Goal: Complete application form: Complete application form

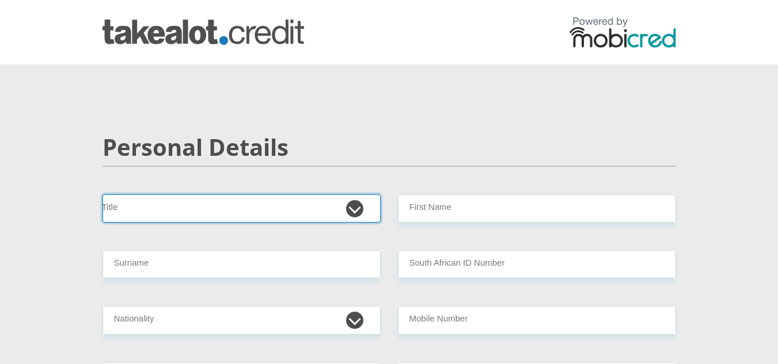
click at [355, 210] on select "Mr Ms Mrs Dr [PERSON_NAME]" at bounding box center [241, 209] width 278 height 28
select select "Mr"
click at [102, 195] on select "Mr Ms Mrs Dr [PERSON_NAME]" at bounding box center [241, 209] width 278 height 28
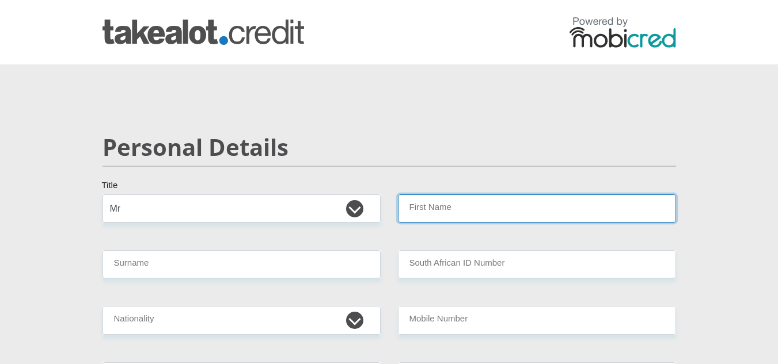
click at [504, 210] on input "First Name" at bounding box center [537, 209] width 278 height 28
type input "[PERSON_NAME]"
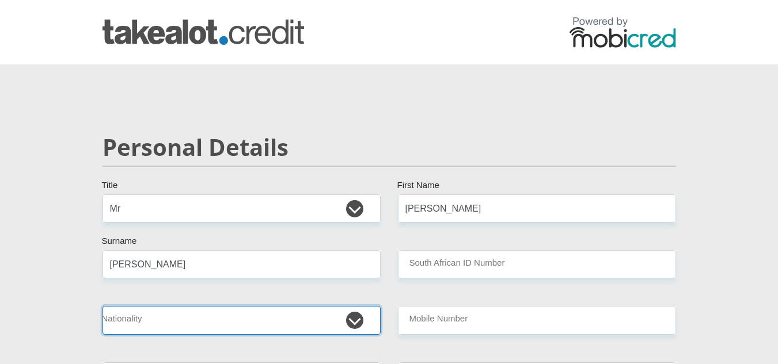
select select "ZAF"
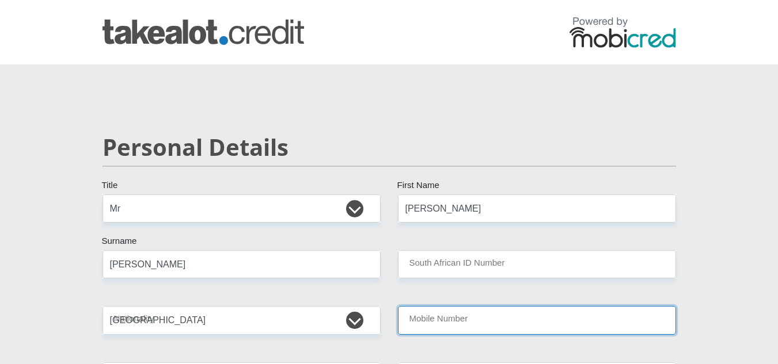
type input "0827468466"
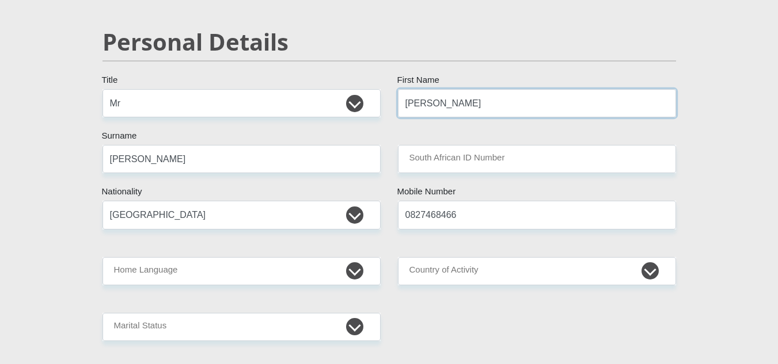
scroll to position [115, 0]
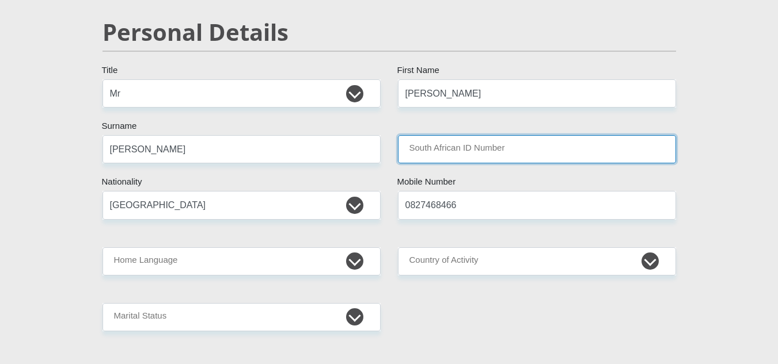
click at [520, 153] on input "South African ID Number" at bounding box center [537, 149] width 278 height 28
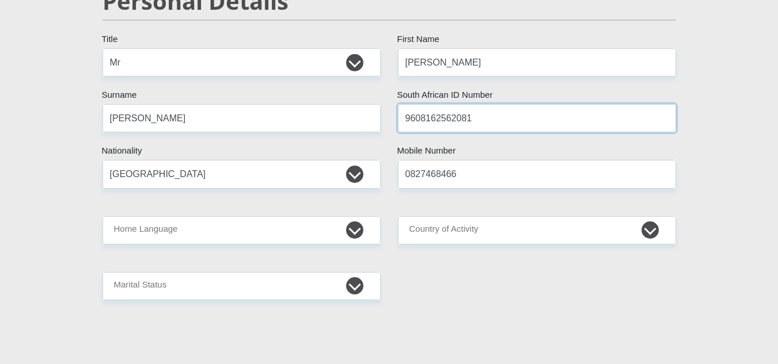
scroll to position [173, 0]
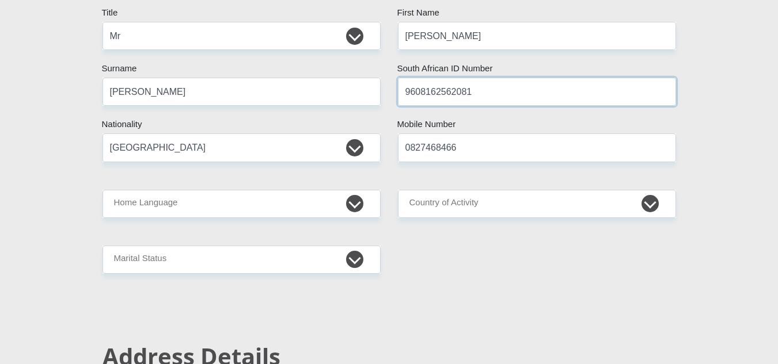
type input "9608162562081"
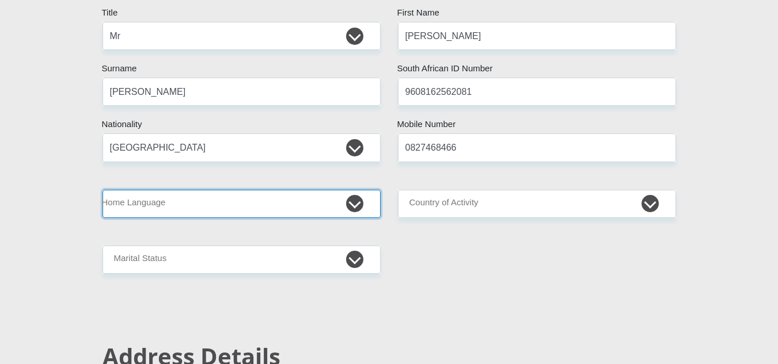
click at [349, 201] on select "Afrikaans English Sepedi South Ndebele Southern Sotho Swati Tsonga Tswana Venda…" at bounding box center [241, 204] width 278 height 28
select select "eng"
click at [102, 190] on select "Afrikaans English Sepedi South Ndebele Southern Sotho Swati Tsonga Tswana Venda…" at bounding box center [241, 204] width 278 height 28
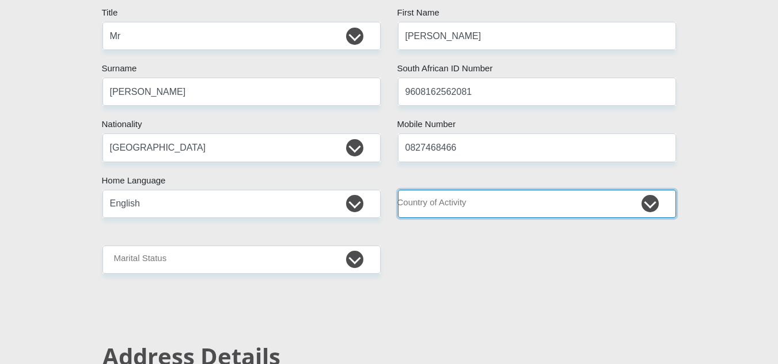
click at [649, 201] on select "[GEOGRAPHIC_DATA] [GEOGRAPHIC_DATA] [GEOGRAPHIC_DATA] [GEOGRAPHIC_DATA] [GEOGRA…" at bounding box center [537, 204] width 278 height 28
select select "ZAF"
click at [398, 190] on select "[GEOGRAPHIC_DATA] [GEOGRAPHIC_DATA] [GEOGRAPHIC_DATA] [GEOGRAPHIC_DATA] [GEOGRA…" at bounding box center [537, 204] width 278 height 28
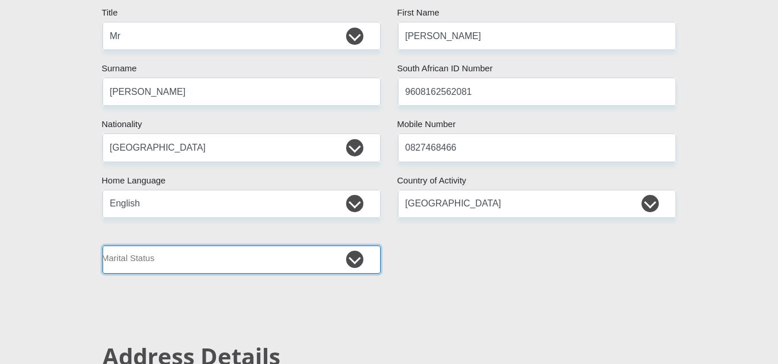
click at [354, 260] on select "Married ANC Single Divorced Widowed Married COP or Customary Law" at bounding box center [241, 260] width 278 height 28
select select "2"
click at [102, 246] on select "Married ANC Single Divorced Widowed Married COP or Customary Law" at bounding box center [241, 260] width 278 height 28
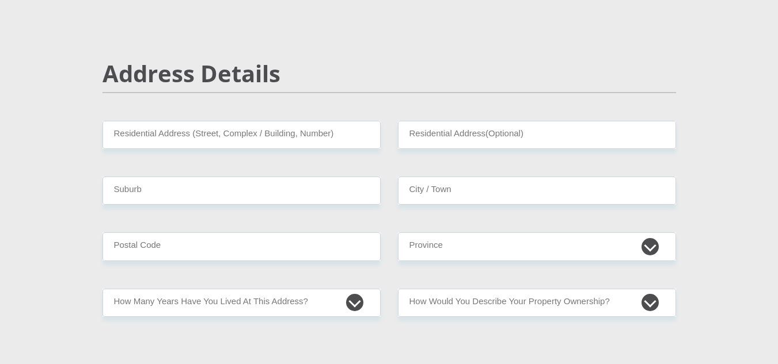
scroll to position [461, 0]
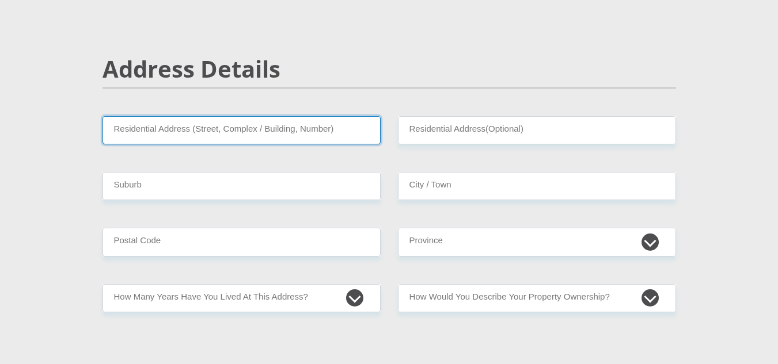
click at [283, 133] on input "Residential Address (Street, Complex / Building, Number)" at bounding box center [241, 130] width 278 height 28
type input "[STREET_ADDRESS][PERSON_NAME]"
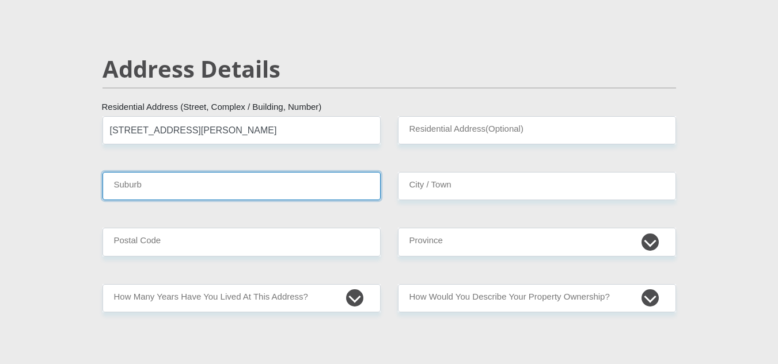
type input "Bloemfontein"
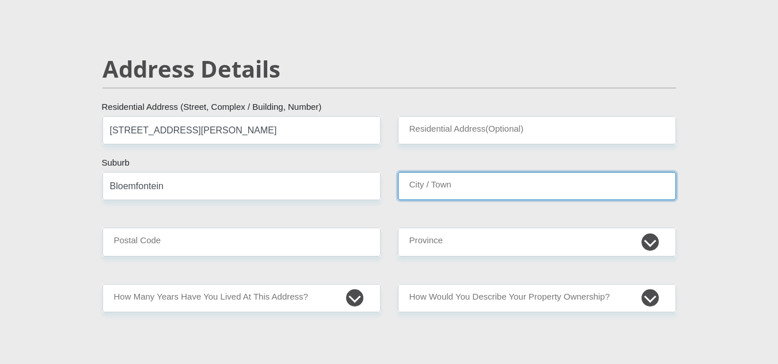
type input "Bloemfontein"
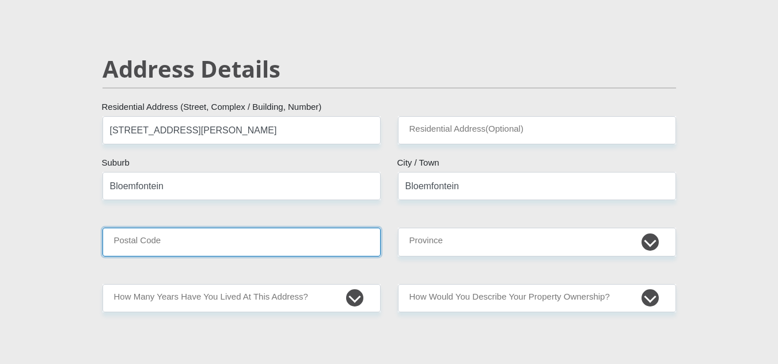
type input "9301"
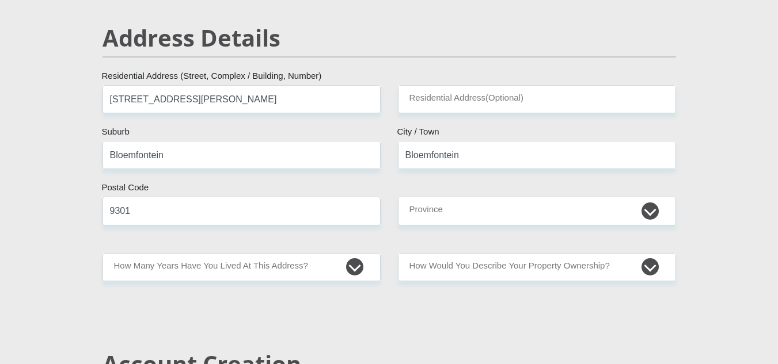
scroll to position [518, 0]
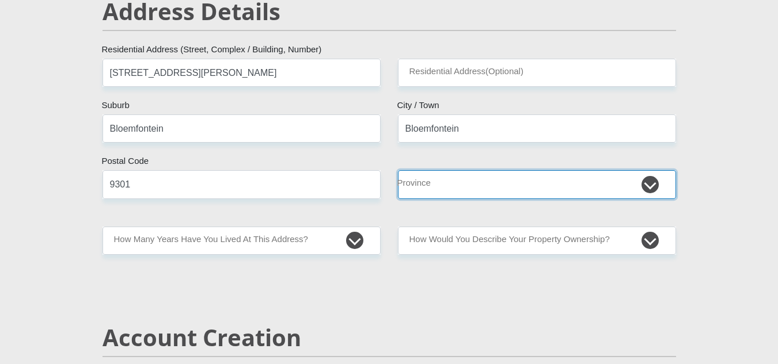
click at [659, 187] on select "Eastern Cape Free State [GEOGRAPHIC_DATA] [GEOGRAPHIC_DATA][DATE] [GEOGRAPHIC_D…" at bounding box center [537, 184] width 278 height 28
select select "Free State"
click at [398, 170] on select "Eastern Cape Free State [GEOGRAPHIC_DATA] [GEOGRAPHIC_DATA][DATE] [GEOGRAPHIC_D…" at bounding box center [537, 184] width 278 height 28
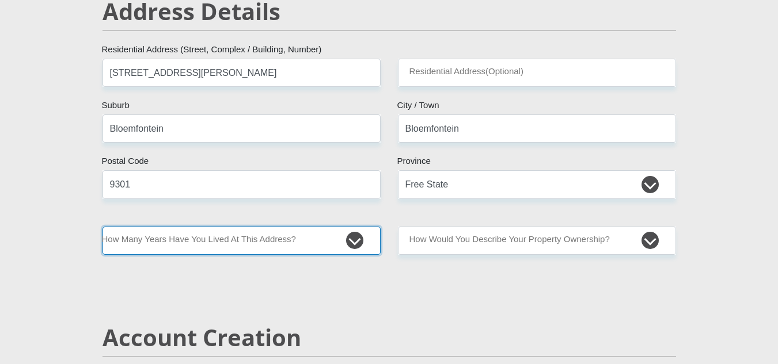
click at [352, 240] on select "less than 1 year 1-3 years 3-5 years 5+ years" at bounding box center [241, 241] width 278 height 28
select select "5"
click at [102, 227] on select "less than 1 year 1-3 years 3-5 years 5+ years" at bounding box center [241, 241] width 278 height 28
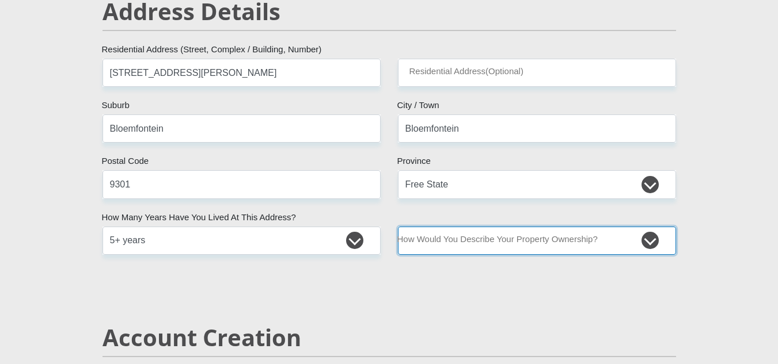
click at [643, 241] on select "Owned Rented Family Owned Company Dwelling" at bounding box center [537, 241] width 278 height 28
select select "Rented"
click at [398, 227] on select "Owned Rented Family Owned Company Dwelling" at bounding box center [537, 241] width 278 height 28
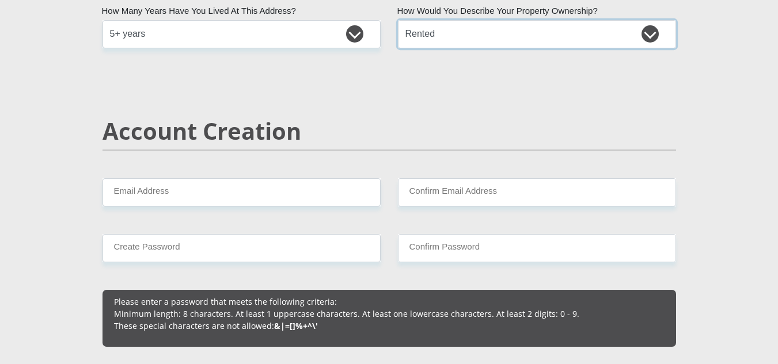
scroll to position [748, 0]
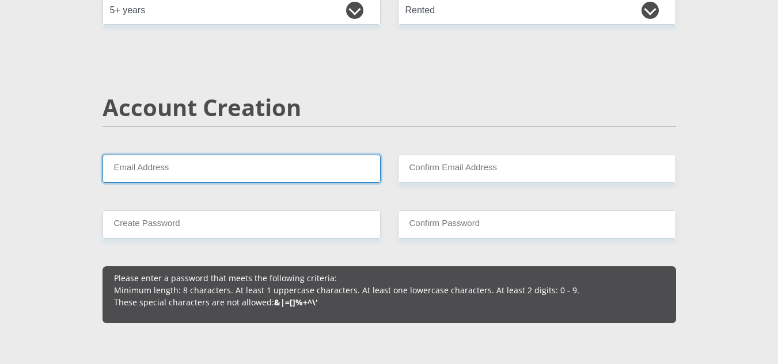
click at [261, 172] on input "Email Address" at bounding box center [241, 169] width 278 height 28
type input "[EMAIL_ADDRESS][DOMAIN_NAME]"
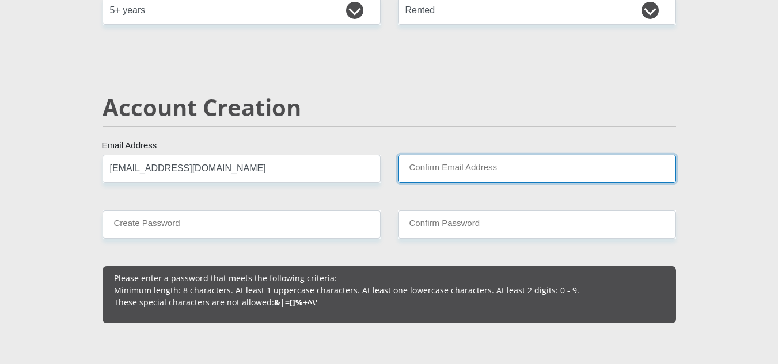
type input "[EMAIL_ADDRESS][DOMAIN_NAME]"
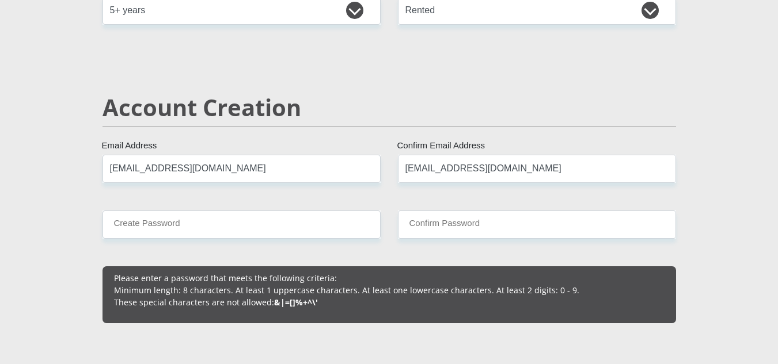
type input "0827468466"
type input "[PERSON_NAME]"
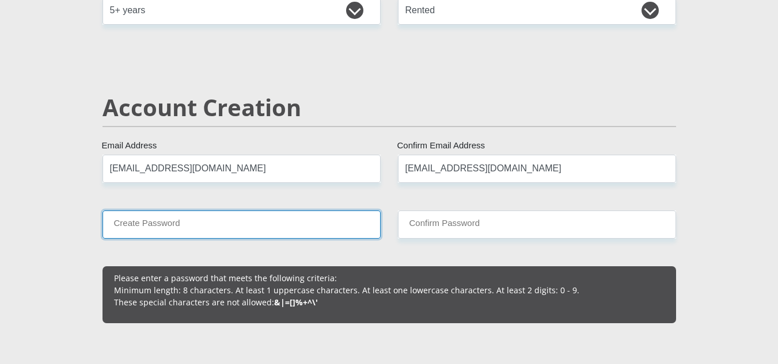
click at [306, 232] on input "Create Password" at bounding box center [241, 225] width 278 height 28
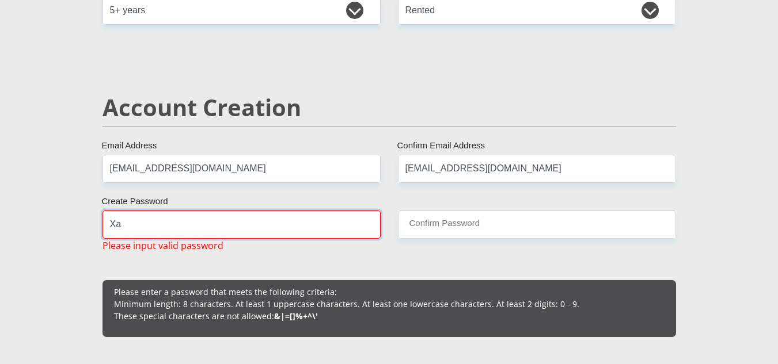
type input "X"
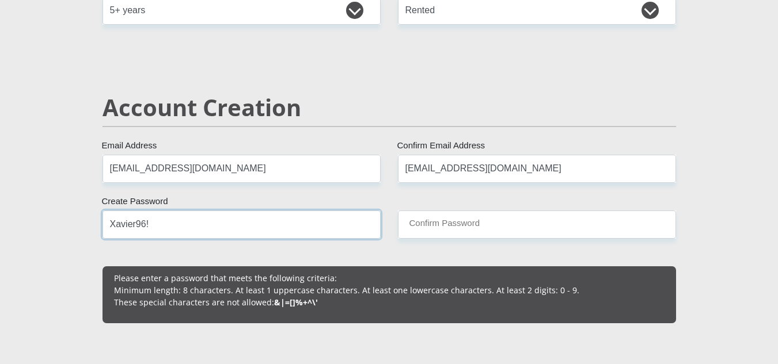
type input "Xavier96!"
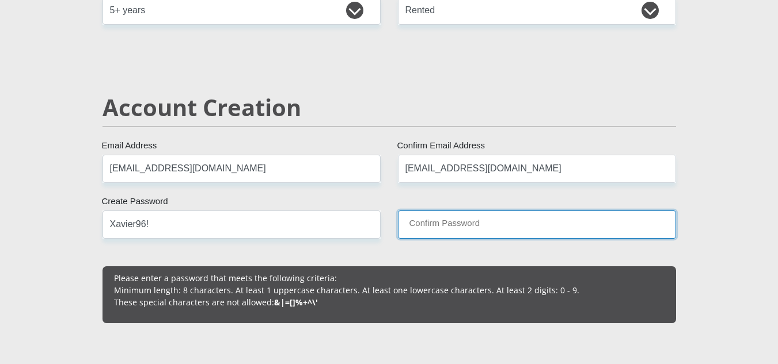
click at [448, 225] on input "Confirm Password" at bounding box center [537, 225] width 278 height 28
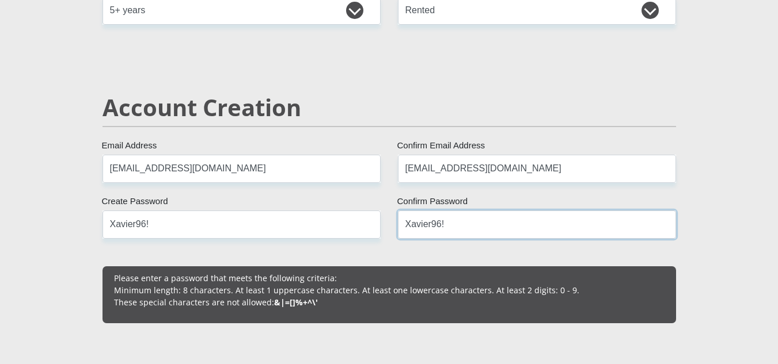
type input "Xavier96!"
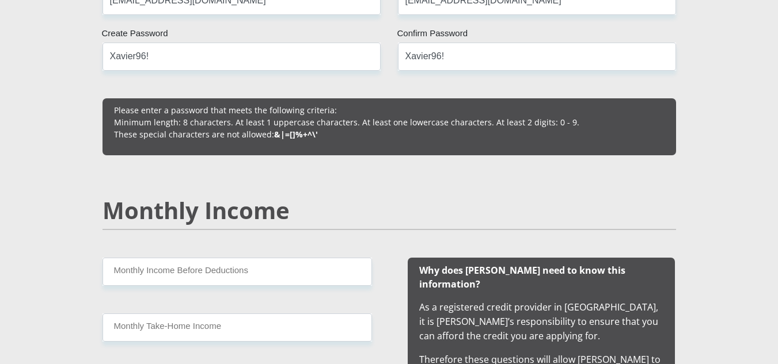
scroll to position [921, 0]
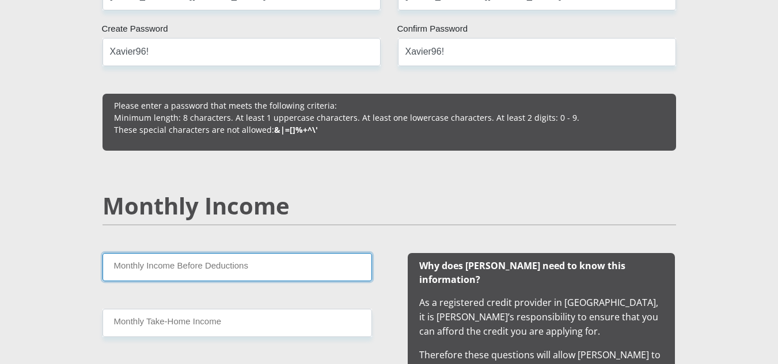
click at [315, 262] on input "Monthly Income Before Deductions" at bounding box center [236, 267] width 269 height 28
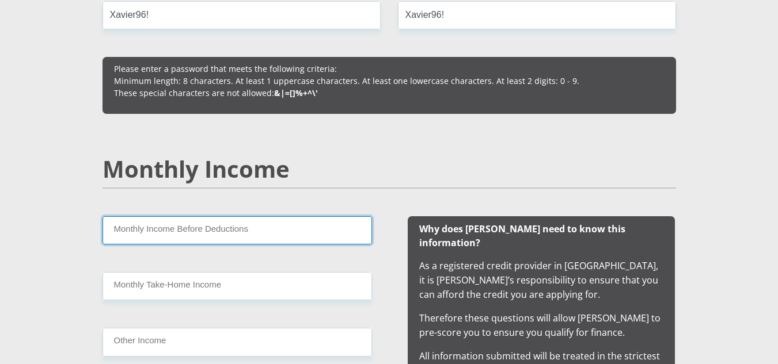
scroll to position [979, 0]
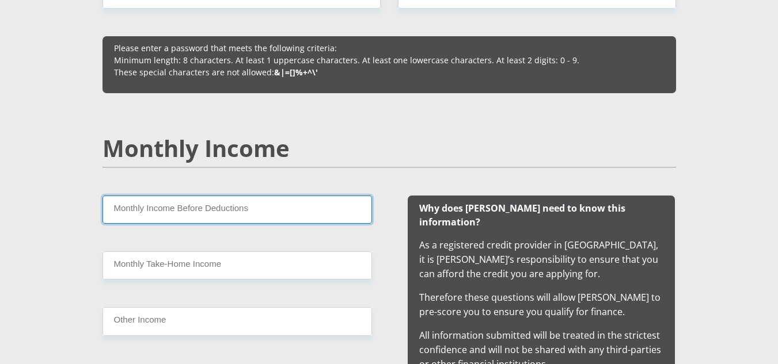
click at [227, 204] on input "Monthly Income Before Deductions" at bounding box center [236, 210] width 269 height 28
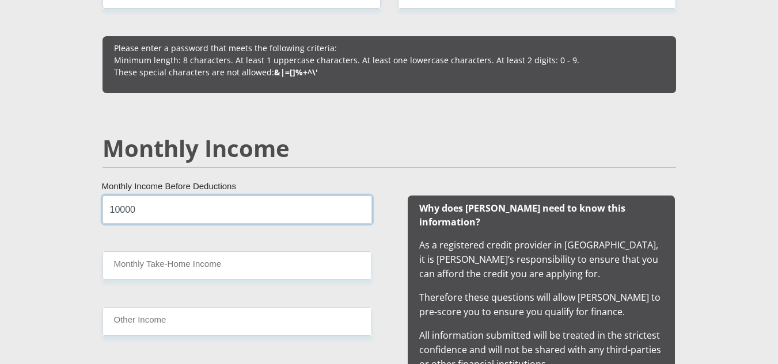
type input "10000"
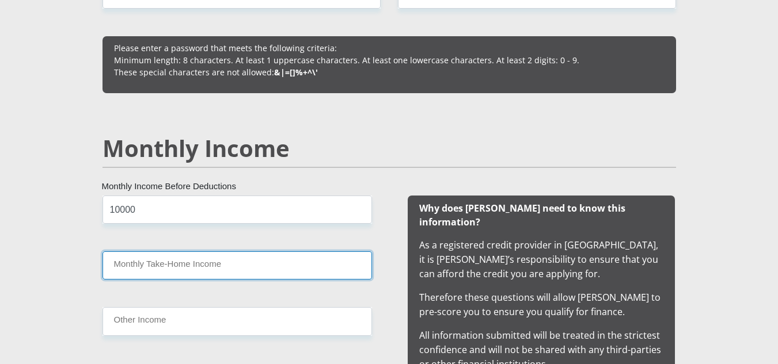
click at [214, 264] on input "Monthly Take-Home Income" at bounding box center [236, 266] width 269 height 28
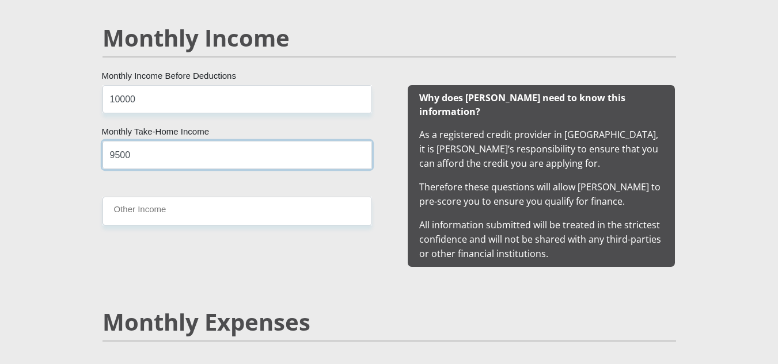
scroll to position [1094, 0]
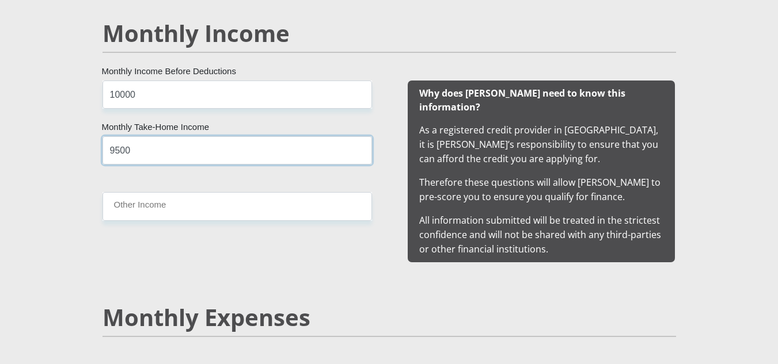
type input "9500"
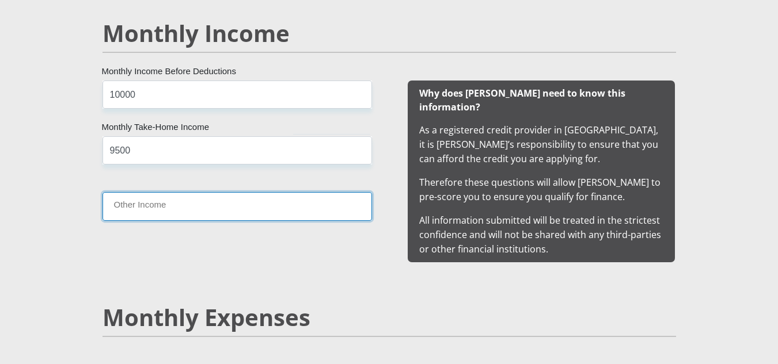
click at [218, 204] on input "Other Income" at bounding box center [236, 206] width 269 height 28
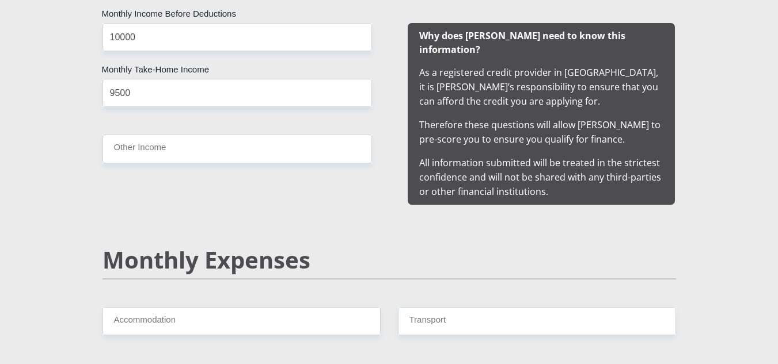
click at [293, 246] on h2 "Monthly Expenses" at bounding box center [388, 260] width 573 height 28
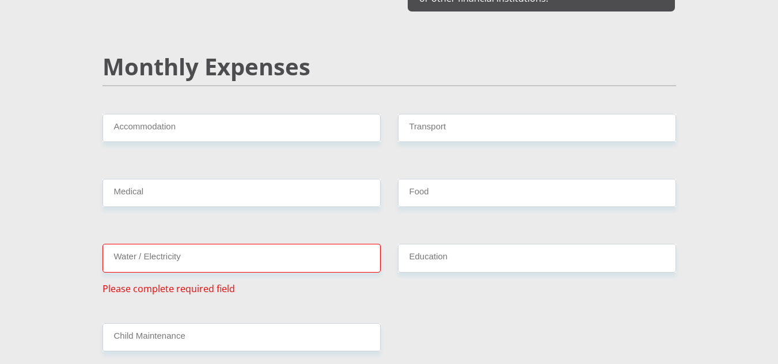
scroll to position [1324, 0]
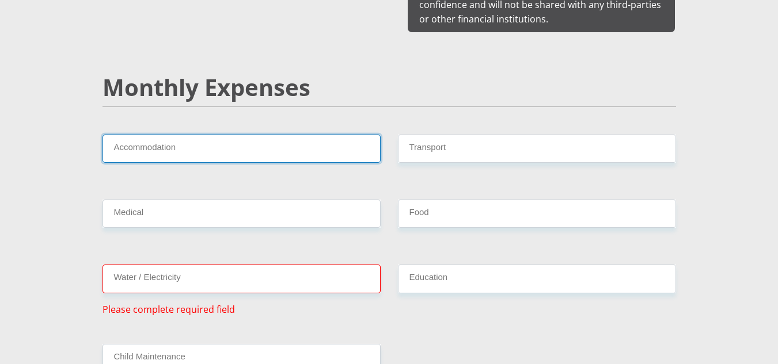
click at [317, 140] on input "Accommodation" at bounding box center [241, 149] width 278 height 28
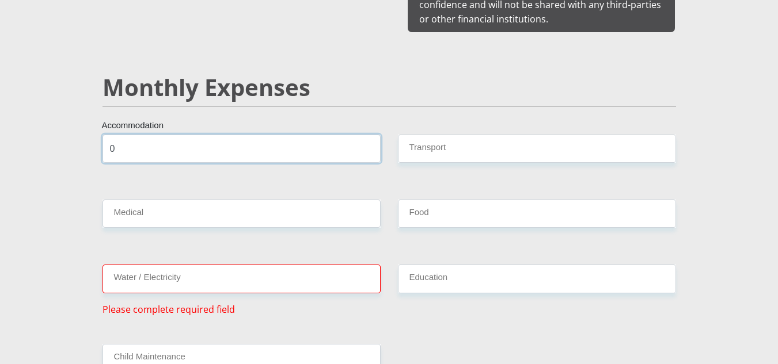
type input "0"
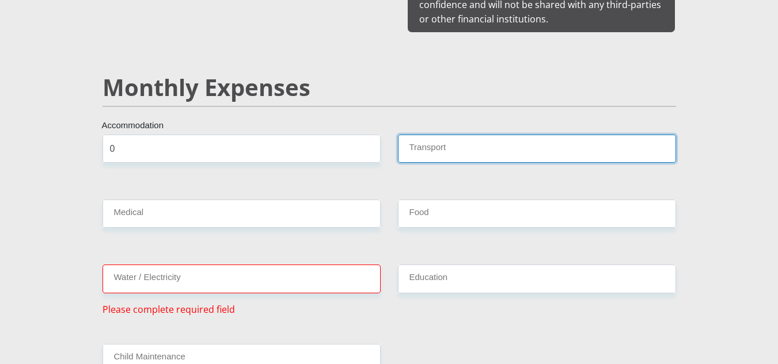
click at [461, 135] on input "Transport" at bounding box center [537, 149] width 278 height 28
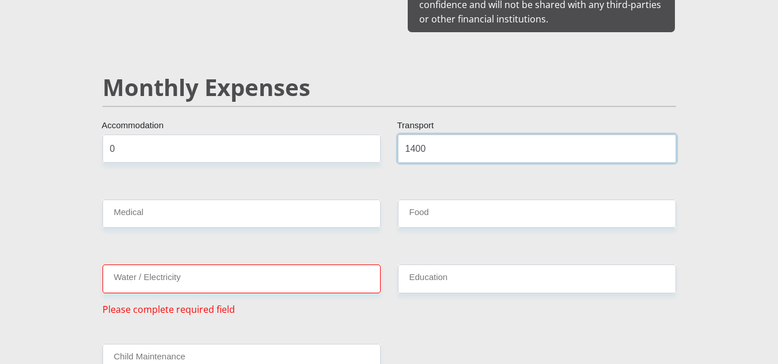
type input "1400"
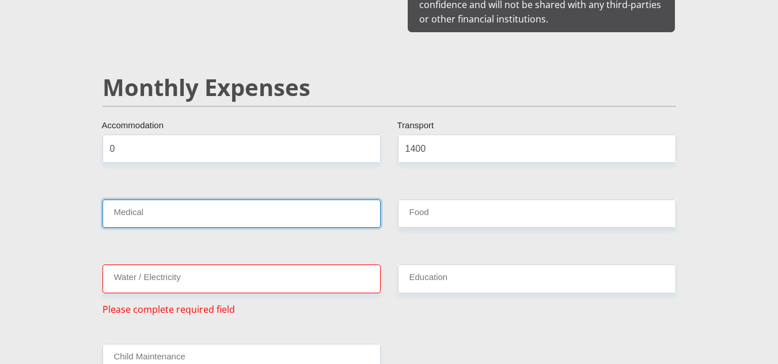
click at [283, 204] on input "Medical" at bounding box center [241, 214] width 278 height 28
type input "0"
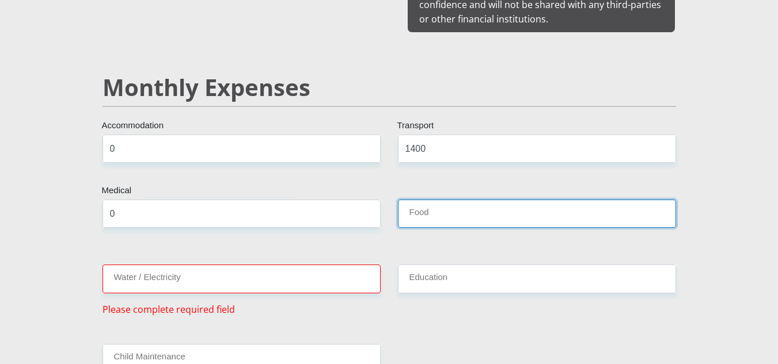
click at [522, 200] on input "Food" at bounding box center [537, 214] width 278 height 28
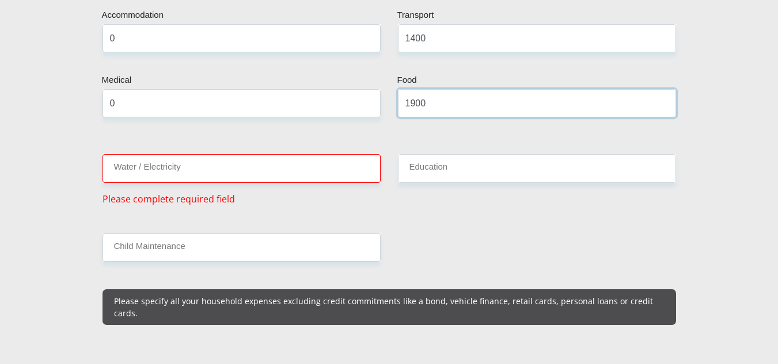
scroll to position [1439, 0]
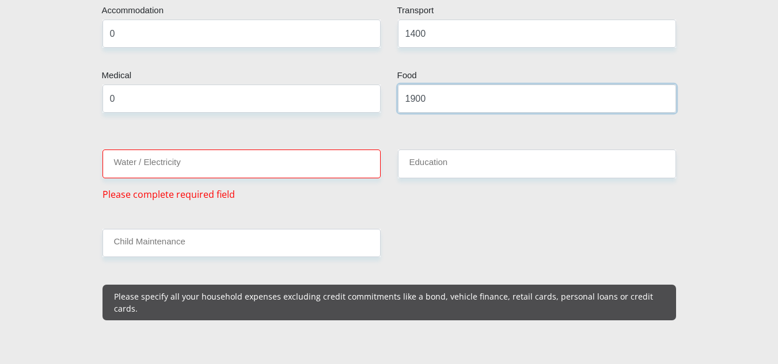
type input "1900"
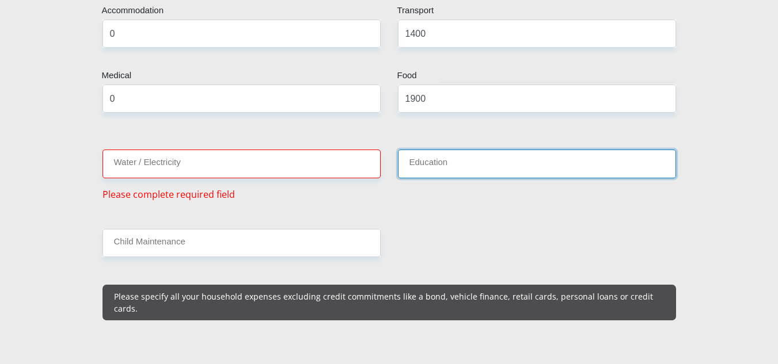
click at [459, 155] on input "Education" at bounding box center [537, 164] width 278 height 28
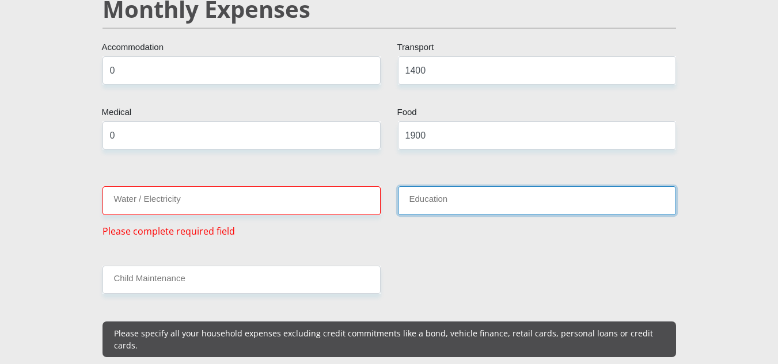
scroll to position [1382, 0]
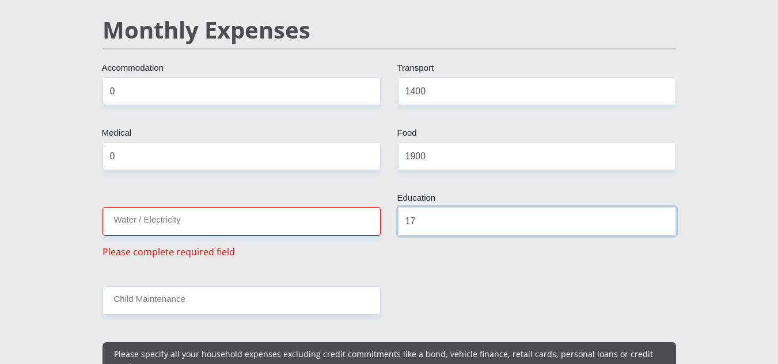
type input "1"
type input "0"
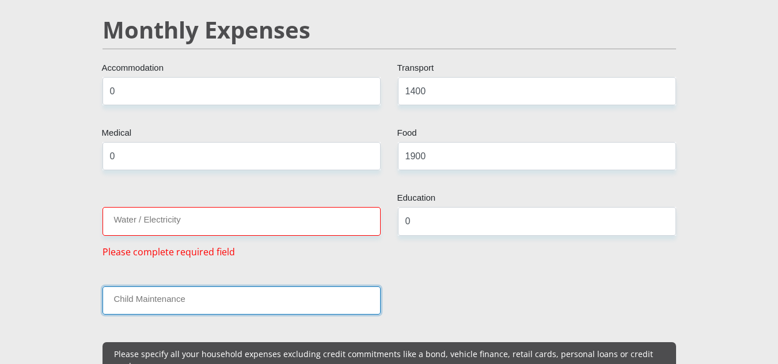
click at [326, 297] on input "Child Maintenance" at bounding box center [241, 301] width 278 height 28
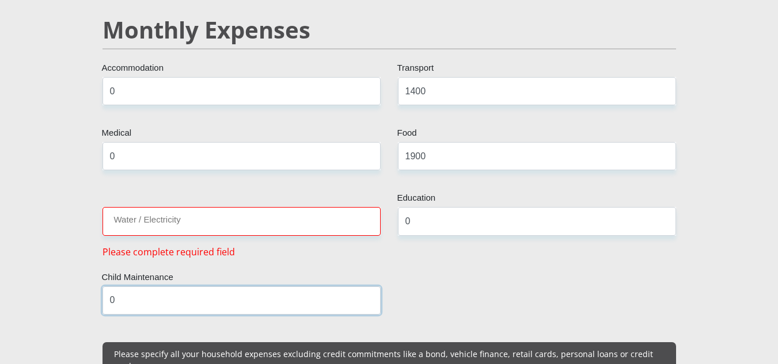
type input "0"
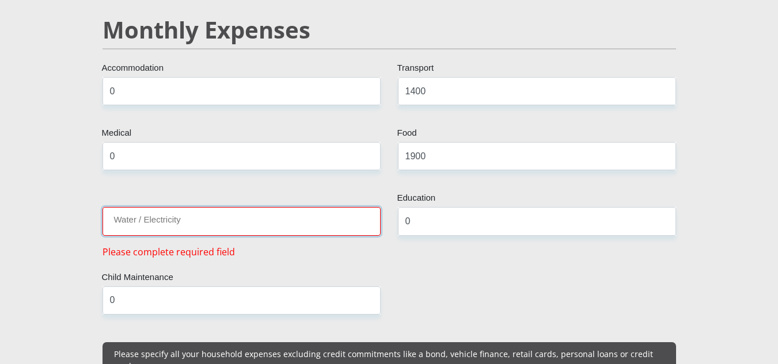
click at [242, 210] on input "Water / Electricity" at bounding box center [241, 221] width 278 height 28
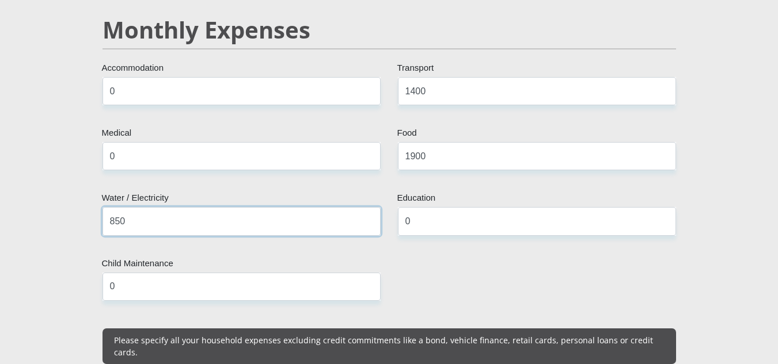
type input "850"
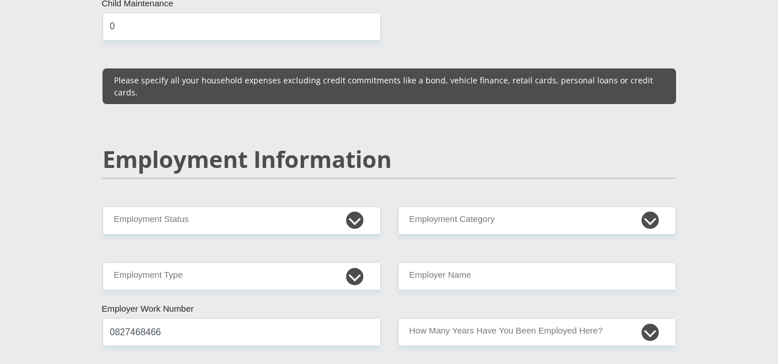
scroll to position [1670, 0]
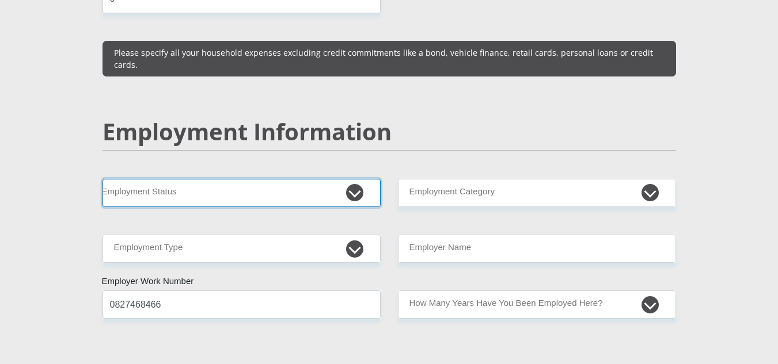
click at [355, 179] on select "Permanent/Full-time Part-time/Casual [DEMOGRAPHIC_DATA] Worker Self-Employed Ho…" at bounding box center [241, 193] width 278 height 28
select select "1"
click at [102, 179] on select "Permanent/Full-time Part-time/Casual [DEMOGRAPHIC_DATA] Worker Self-Employed Ho…" at bounding box center [241, 193] width 278 height 28
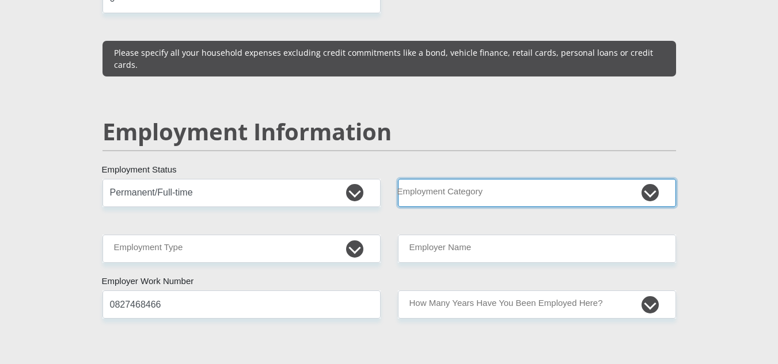
click at [544, 179] on select "AGRICULTURE ALCOHOL & TOBACCO CONSTRUCTION MATERIALS METALLURGY EQUIPMENT FOR R…" at bounding box center [537, 193] width 278 height 28
select select "26"
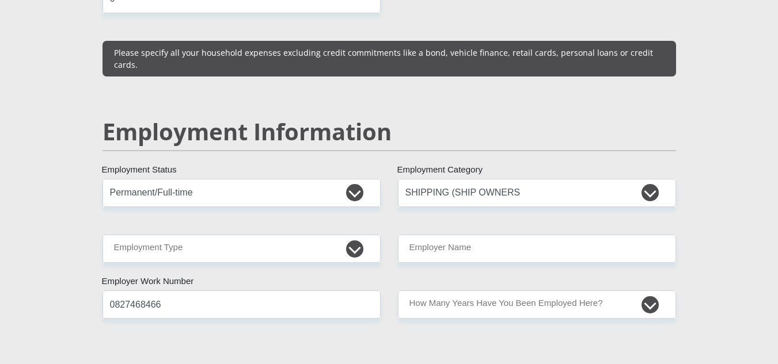
click at [739, 194] on section "Personal Details Mr Ms Mrs Dr Other Title Xavier First Name Coetzee Surname 960…" at bounding box center [389, 175] width 778 height 3561
click at [656, 179] on select "AGRICULTURE ALCOHOL & TOBACCO CONSTRUCTION MATERIALS METALLURGY EQUIPMENT FOR R…" at bounding box center [537, 193] width 278 height 28
click at [647, 179] on select "AGRICULTURE ALCOHOL & TOBACCO CONSTRUCTION MATERIALS METALLURGY EQUIPMENT FOR R…" at bounding box center [537, 193] width 278 height 28
click at [398, 179] on select "AGRICULTURE ALCOHOL & TOBACCO CONSTRUCTION MATERIALS METALLURGY EQUIPMENT FOR R…" at bounding box center [537, 193] width 278 height 28
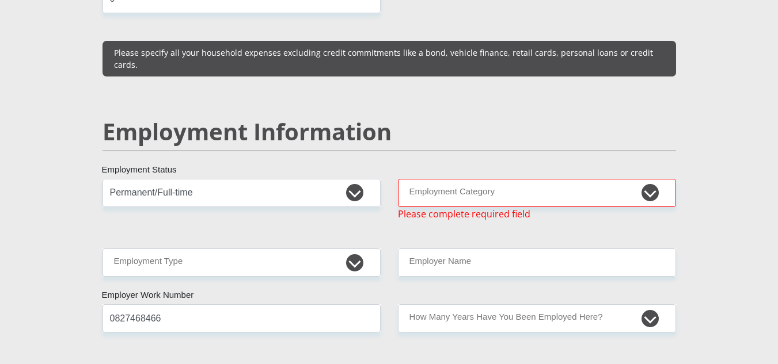
click at [557, 118] on h2 "Employment Information" at bounding box center [388, 132] width 573 height 28
click at [477, 179] on select "AGRICULTURE ALCOHOL & TOBACCO CONSTRUCTION MATERIALS METALLURGY EQUIPMENT FOR R…" at bounding box center [537, 193] width 278 height 28
click at [436, 179] on select "AGRICULTURE ALCOHOL & TOBACCO CONSTRUCTION MATERIALS METALLURGY EQUIPMENT FOR R…" at bounding box center [537, 193] width 278 height 28
click at [440, 179] on select "AGRICULTURE ALCOHOL & TOBACCO CONSTRUCTION MATERIALS METALLURGY EQUIPMENT FOR R…" at bounding box center [537, 193] width 278 height 28
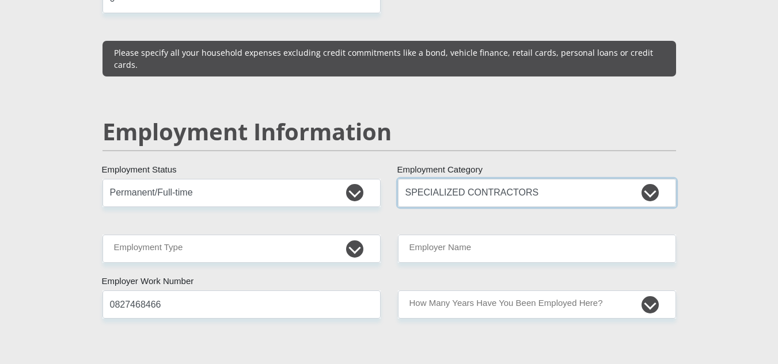
click at [487, 179] on select "AGRICULTURE ALCOHOL & TOBACCO CONSTRUCTION MATERIALS METALLURGY EQUIPMENT FOR R…" at bounding box center [537, 193] width 278 height 28
click at [645, 179] on select "AGRICULTURE ALCOHOL & TOBACCO CONSTRUCTION MATERIALS METALLURGY EQUIPMENT FOR R…" at bounding box center [537, 193] width 278 height 28
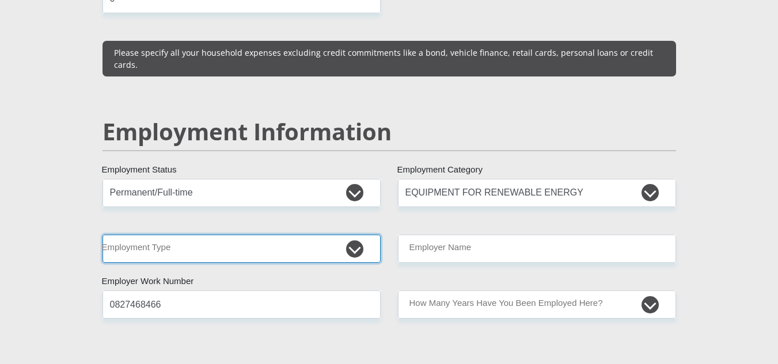
click at [355, 235] on select "College/Lecturer Craft Seller Creative Driver Executive Farmer Forces - Non Com…" at bounding box center [241, 249] width 278 height 28
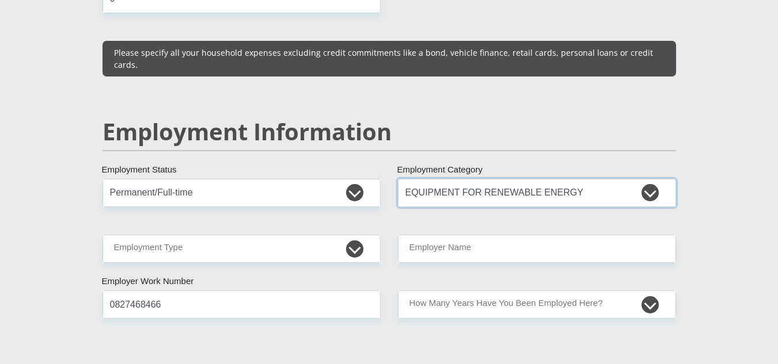
click at [658, 179] on select "AGRICULTURE ALCOHOL & TOBACCO CONSTRUCTION MATERIALS METALLURGY EQUIPMENT FOR R…" at bounding box center [537, 193] width 278 height 28
click at [353, 179] on select "Permanent/Full-time Part-time/Casual [DEMOGRAPHIC_DATA] Worker Self-Employed Ho…" at bounding box center [241, 193] width 278 height 28
click at [102, 179] on select "Permanent/Full-time Part-time/Casual [DEMOGRAPHIC_DATA] Worker Self-Employed Ho…" at bounding box center [241, 193] width 278 height 28
click at [655, 179] on select "AGRICULTURE ALCOHOL & TOBACCO CONSTRUCTION MATERIALS METALLURGY EQUIPMENT FOR R…" at bounding box center [537, 193] width 278 height 28
select select "71"
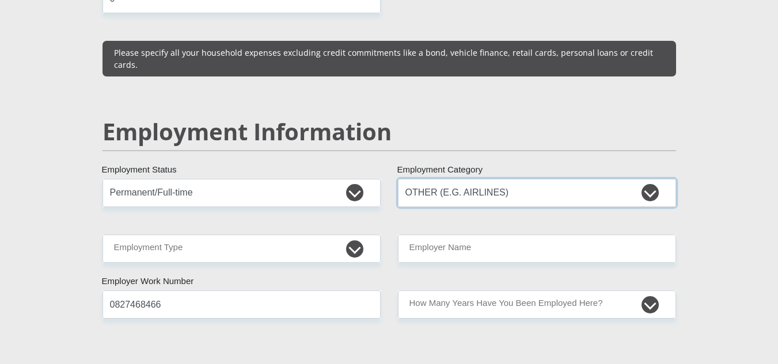
click at [398, 179] on select "AGRICULTURE ALCOHOL & TOBACCO CONSTRUCTION MATERIALS METALLURGY EQUIPMENT FOR R…" at bounding box center [537, 193] width 278 height 28
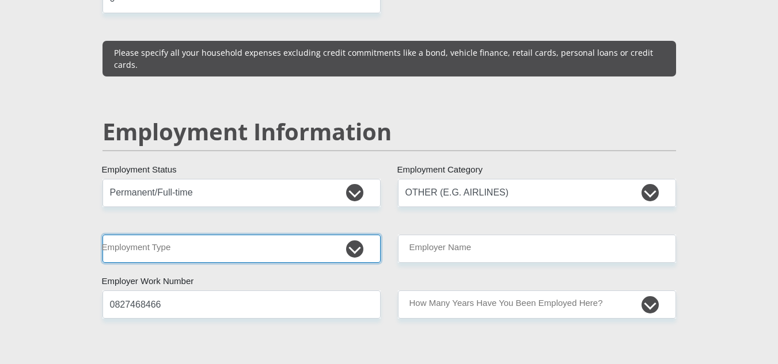
click at [352, 235] on select "College/Lecturer Craft Seller Creative Driver Executive Farmer Forces - Non Com…" at bounding box center [241, 249] width 278 height 28
select select "Creative"
click at [102, 235] on select "College/Lecturer Craft Seller Creative Driver Executive Farmer Forces - Non Com…" at bounding box center [241, 249] width 278 height 28
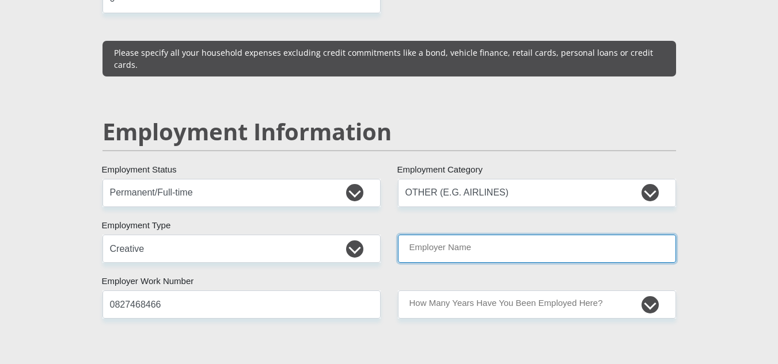
click at [541, 235] on input "Employer Name" at bounding box center [537, 249] width 278 height 28
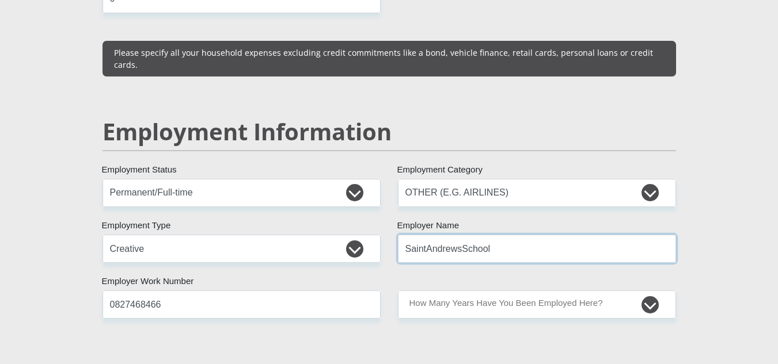
type input "SaintAndrewsSchool"
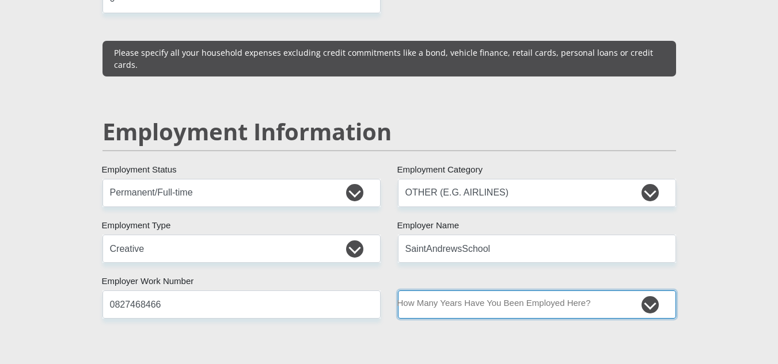
click at [649, 291] on select "less than 1 year 1-3 years 3-5 years 5+ years" at bounding box center [537, 305] width 278 height 28
select select "24"
click at [398, 291] on select "less than 1 year 1-3 years 3-5 years 5+ years" at bounding box center [537, 305] width 278 height 28
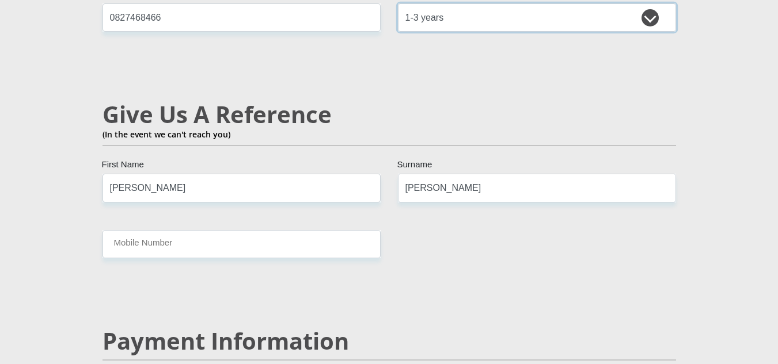
scroll to position [1958, 0]
drag, startPoint x: 195, startPoint y: 166, endPoint x: 81, endPoint y: 158, distance: 113.7
type input "[PERSON_NAME]"
drag, startPoint x: 470, startPoint y: 169, endPoint x: 297, endPoint y: 165, distance: 172.8
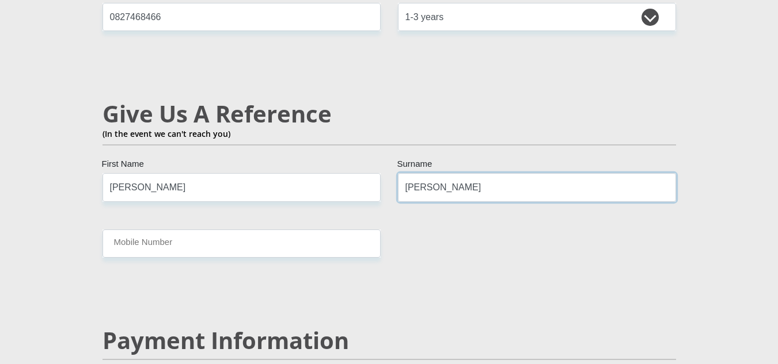
type input "Hoffmeester"
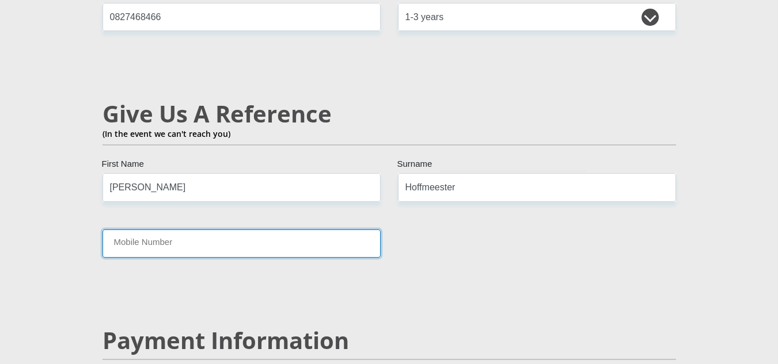
click at [231, 230] on input "Mobile Number" at bounding box center [241, 244] width 278 height 28
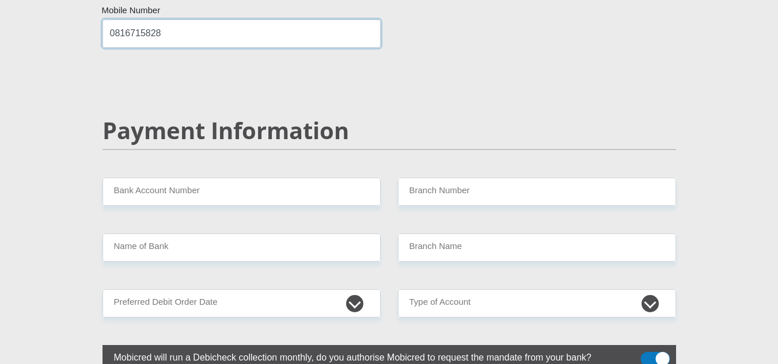
scroll to position [2188, 0]
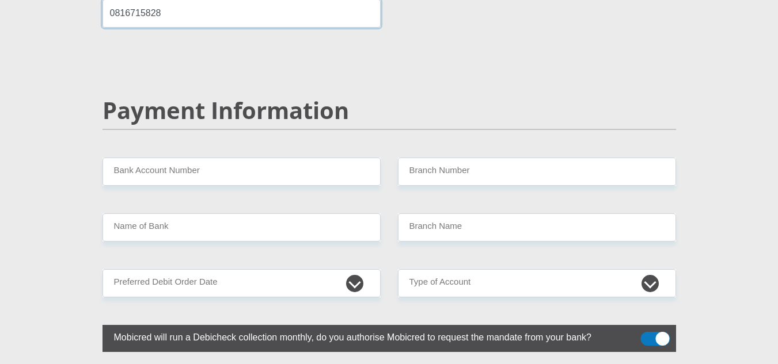
type input "0816715828"
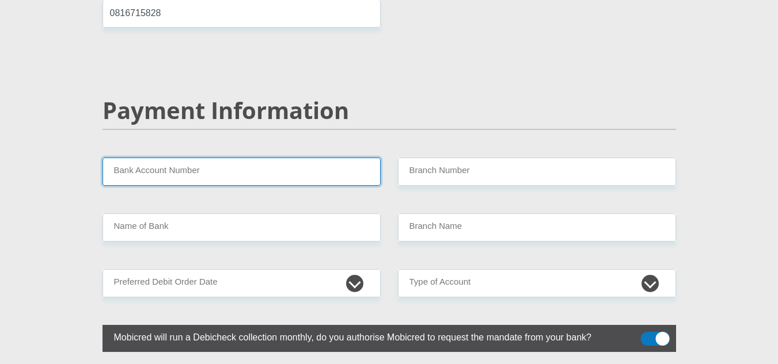
click at [225, 158] on input "Bank Account Number" at bounding box center [241, 172] width 278 height 28
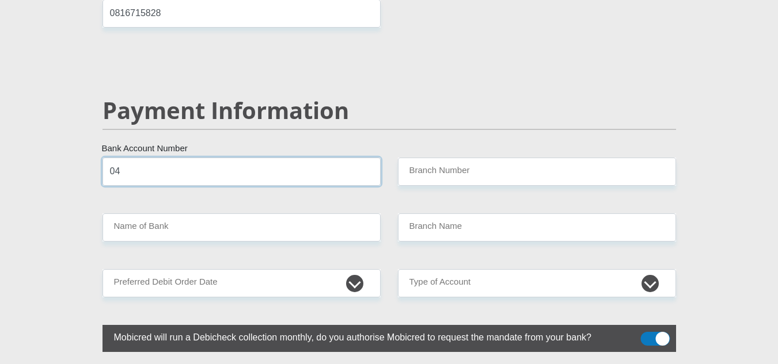
type input "0"
type input "10229700118"
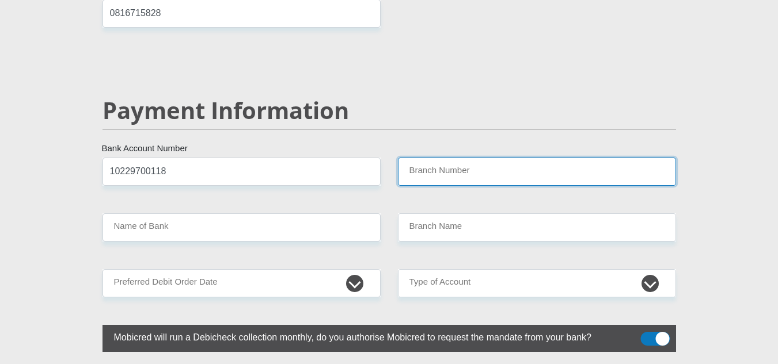
click at [473, 158] on input "Branch Number" at bounding box center [537, 172] width 278 height 28
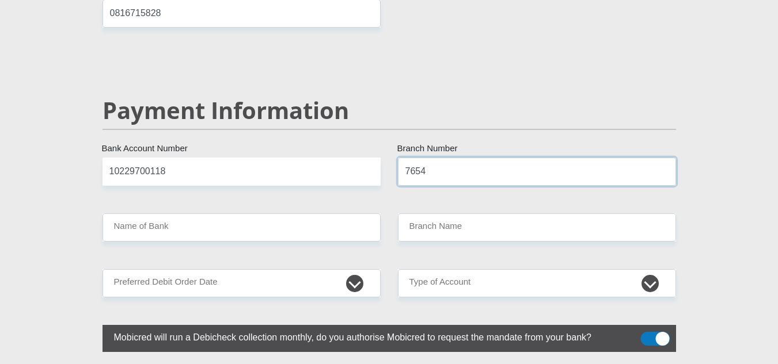
type input "7654"
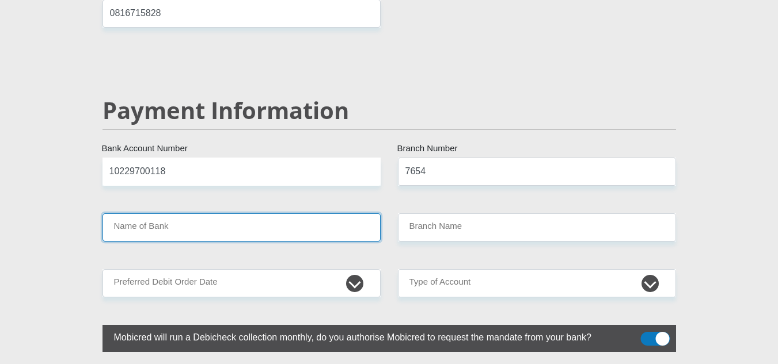
click at [290, 214] on input "Name of Bank" at bounding box center [241, 228] width 278 height 28
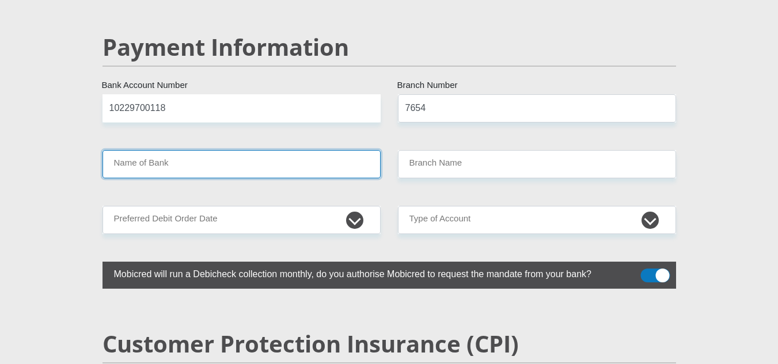
scroll to position [2218, 0]
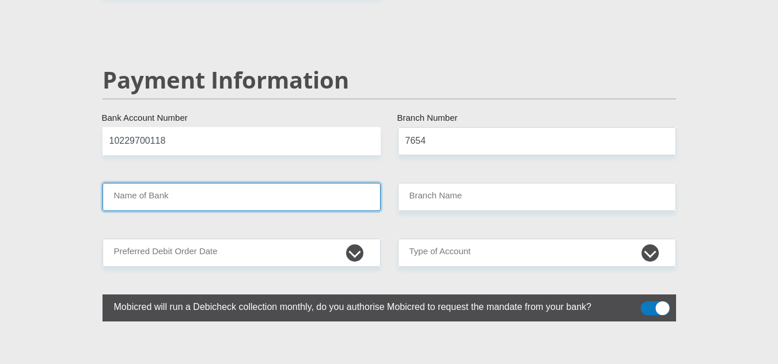
click at [195, 183] on input "Name of Bank" at bounding box center [241, 197] width 278 height 28
drag, startPoint x: 203, startPoint y: 173, endPoint x: 162, endPoint y: 174, distance: 40.3
click at [162, 183] on input "Name of Bank" at bounding box center [241, 197] width 278 height 28
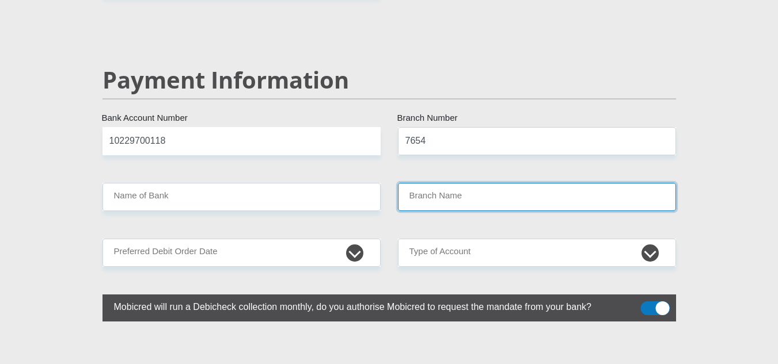
click at [493, 183] on input "Branch Name" at bounding box center [537, 197] width 278 height 28
click at [485, 183] on input "Branch Name" at bounding box center [537, 197] width 278 height 28
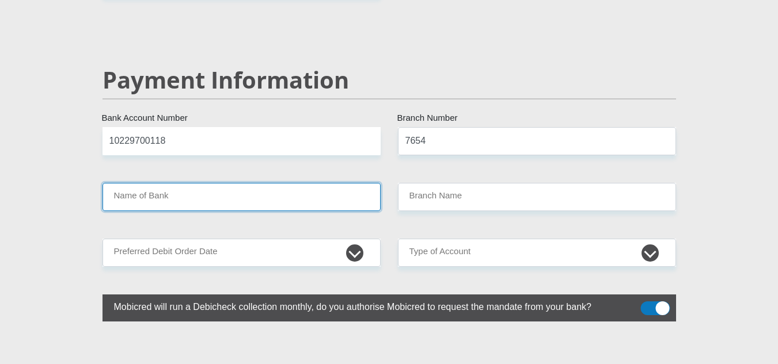
click at [302, 183] on input "Name of Bank" at bounding box center [241, 197] width 278 height 28
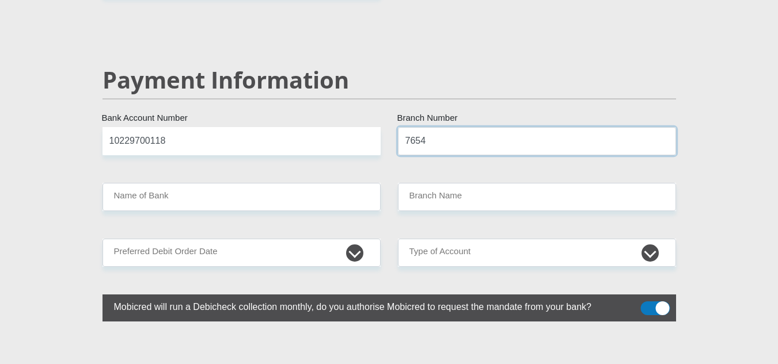
click at [447, 127] on input "7654" at bounding box center [537, 141] width 278 height 28
drag, startPoint x: 436, startPoint y: 115, endPoint x: 391, endPoint y: 116, distance: 44.9
click at [391, 127] on div "7654 Branch Number" at bounding box center [536, 141] width 295 height 28
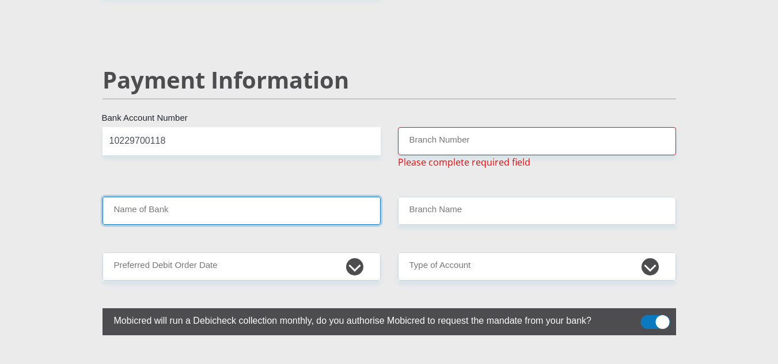
click at [254, 197] on input "Name of Bank" at bounding box center [241, 211] width 278 height 28
click at [246, 197] on input "Name of Bank" at bounding box center [241, 211] width 278 height 28
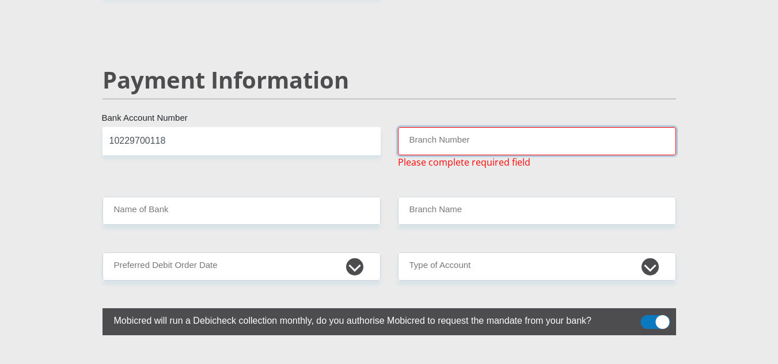
click at [459, 127] on input "Branch Number" at bounding box center [537, 141] width 278 height 28
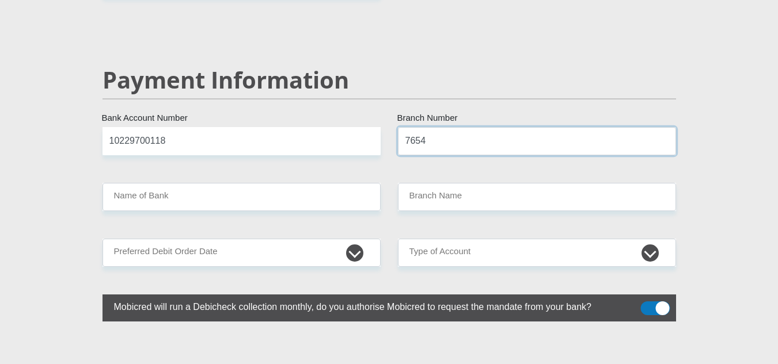
type input "7654"
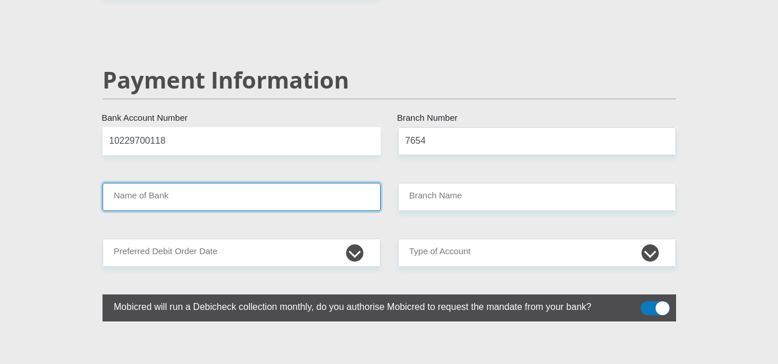
click at [187, 183] on input "Name of Bank" at bounding box center [241, 197] width 278 height 28
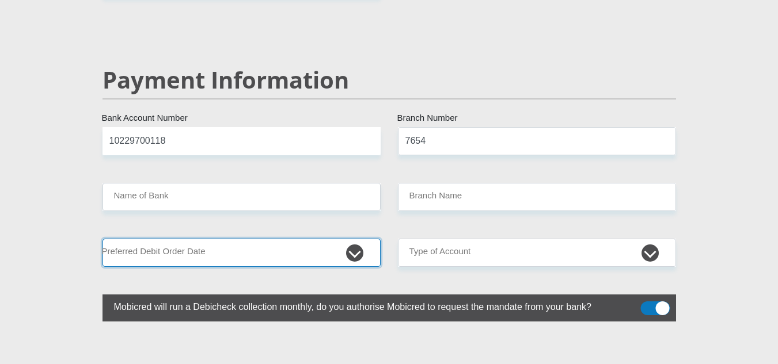
click at [350, 239] on select "1st 2nd 3rd 4th 5th 7th 18th 19th 20th 21st 22nd 23rd 24th 25th 26th 27th 28th …" at bounding box center [241, 253] width 278 height 28
select select "25"
click at [102, 239] on select "1st 2nd 3rd 4th 5th 7th 18th 19th 20th 21st 22nd 23rd 24th 25th 26th 27th 28th …" at bounding box center [241, 253] width 278 height 28
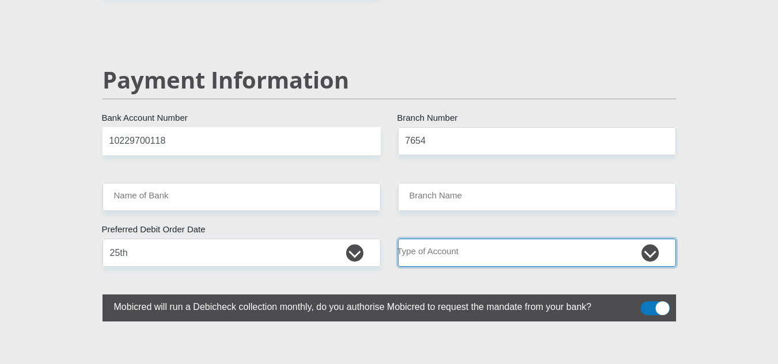
click at [644, 239] on select "Cheque Savings" at bounding box center [537, 253] width 278 height 28
select select "SAV"
click at [398, 239] on select "Cheque Savings" at bounding box center [537, 253] width 278 height 28
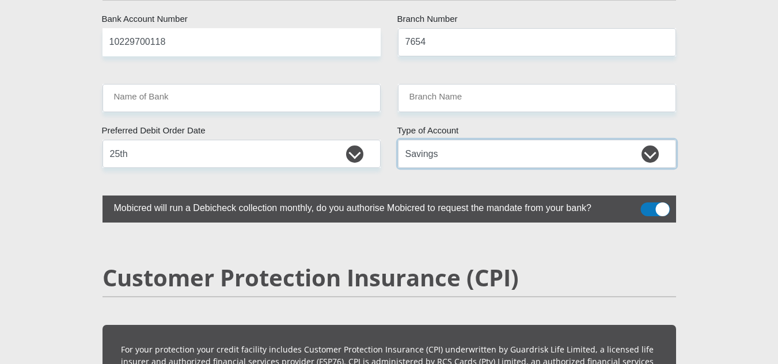
scroll to position [2334, 0]
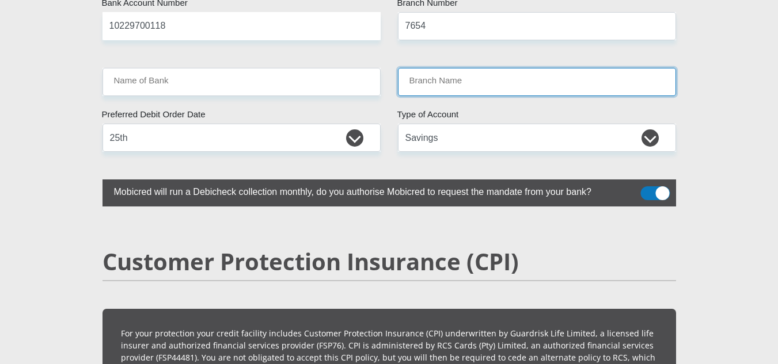
click at [467, 68] on input "Branch Name" at bounding box center [537, 82] width 278 height 28
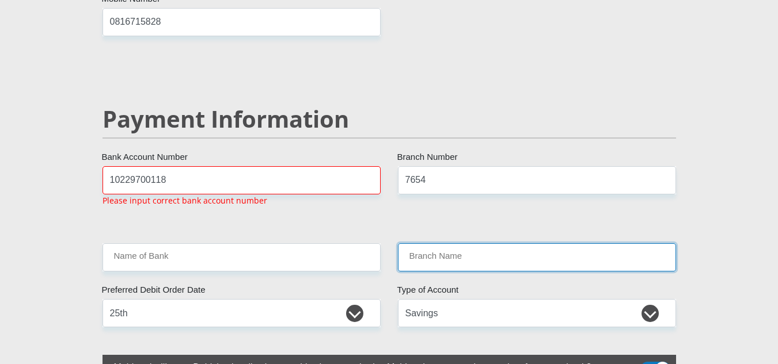
scroll to position [2175, 0]
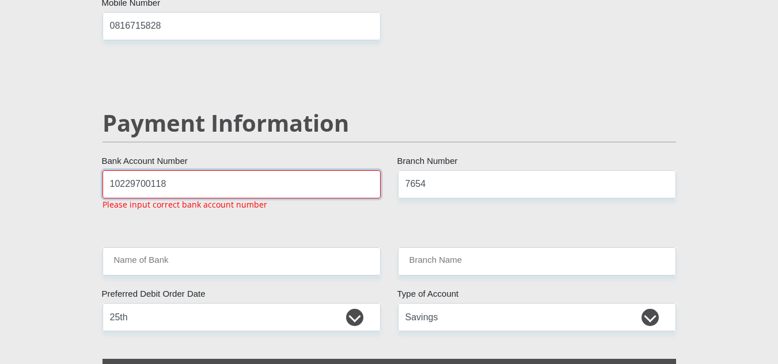
click at [195, 170] on input "10229700118" at bounding box center [241, 184] width 278 height 28
click at [120, 170] on input "10229700118" at bounding box center [241, 184] width 278 height 28
click at [131, 170] on input "10 229700118" at bounding box center [241, 184] width 278 height 28
click at [150, 170] on input "10 22 9700118" at bounding box center [241, 184] width 278 height 28
click at [168, 170] on input "10 22 970 0118" at bounding box center [241, 184] width 278 height 28
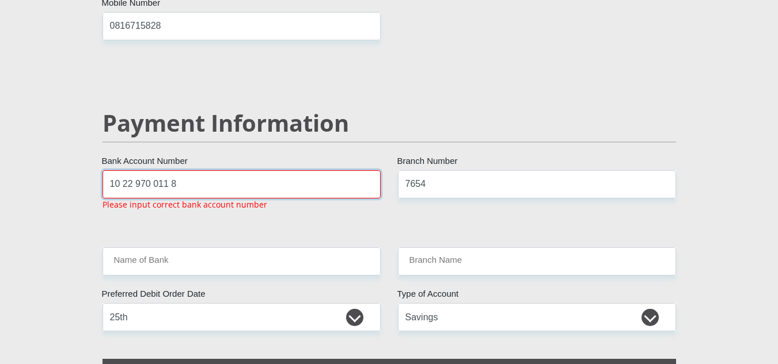
type input "10 22 970 011 8"
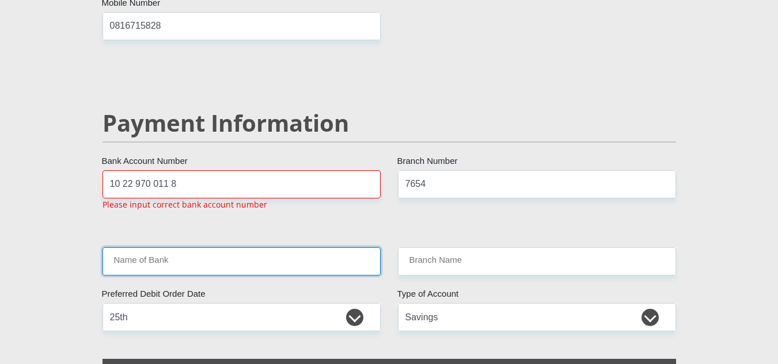
click at [227, 248] on input "Name of Bank" at bounding box center [241, 262] width 278 height 28
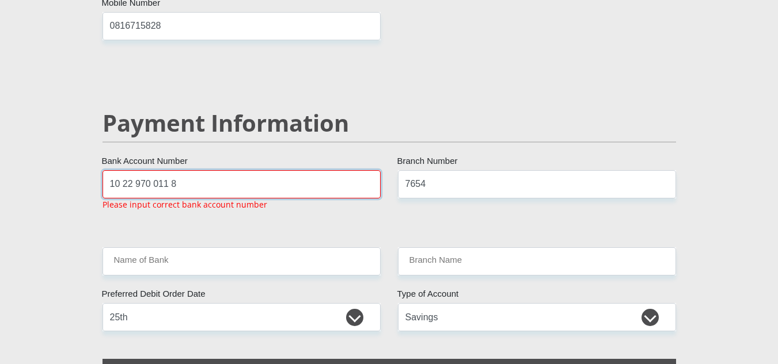
drag, startPoint x: 192, startPoint y: 164, endPoint x: 77, endPoint y: 171, distance: 114.8
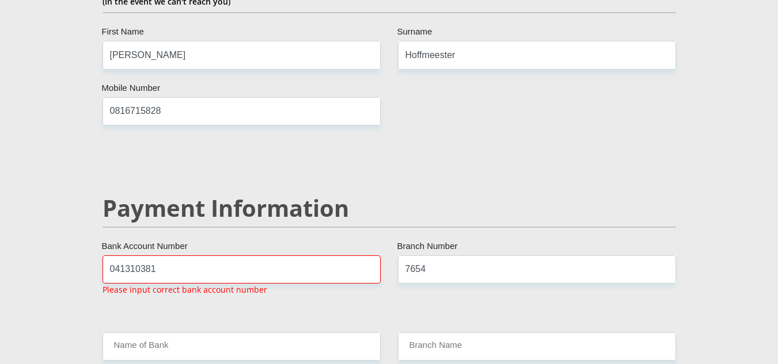
scroll to position [2118, 0]
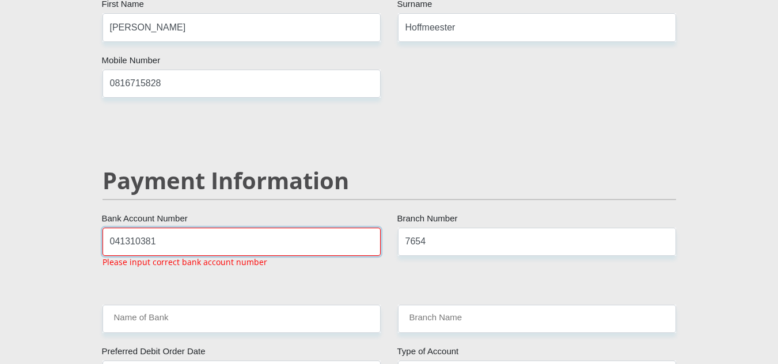
click at [119, 228] on input "041310381" at bounding box center [241, 242] width 278 height 28
click at [136, 228] on input "04 1310381" at bounding box center [241, 242] width 278 height 28
click at [154, 228] on input "04 131 0381" at bounding box center [241, 242] width 278 height 28
type input "04 131 038 1"
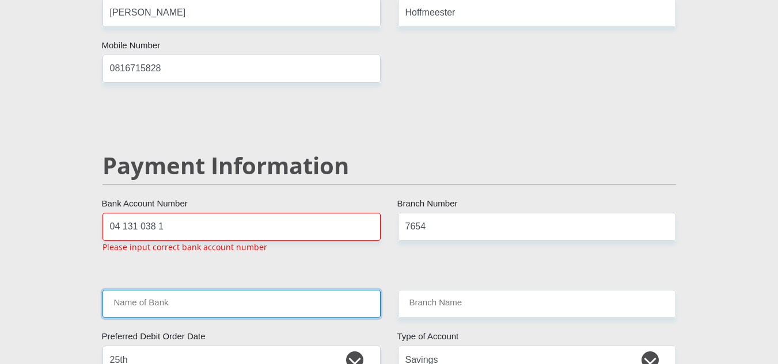
click at [175, 290] on input "Name of Bank" at bounding box center [241, 304] width 278 height 28
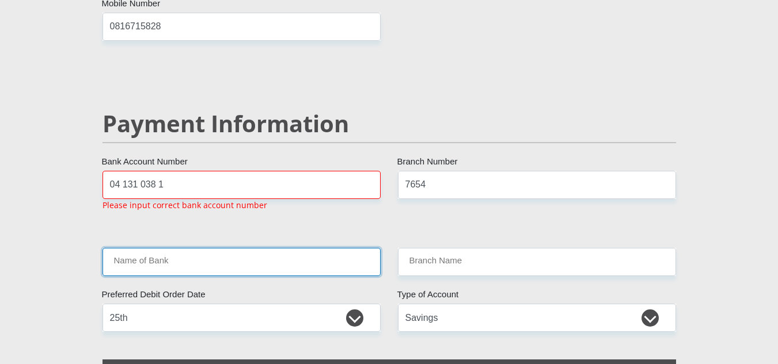
scroll to position [2175, 0]
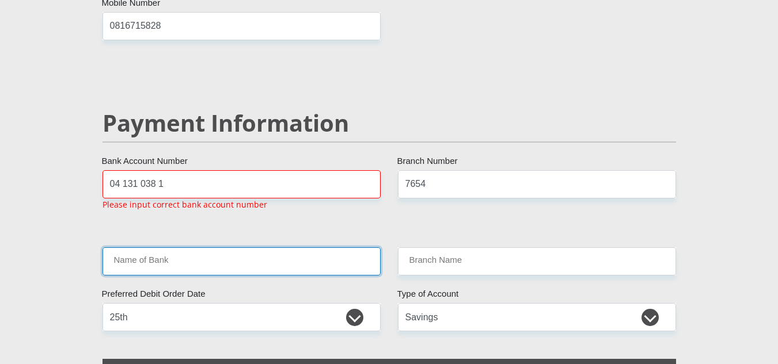
click at [170, 248] on input "Name of Bank" at bounding box center [241, 262] width 278 height 28
drag, startPoint x: 170, startPoint y: 238, endPoint x: 135, endPoint y: 238, distance: 35.1
click at [135, 248] on input "Name of Bank" at bounding box center [241, 262] width 278 height 28
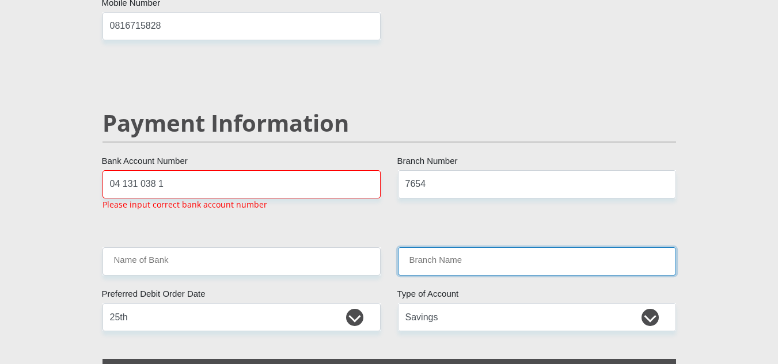
click at [446, 248] on input "Branch Name" at bounding box center [537, 262] width 278 height 28
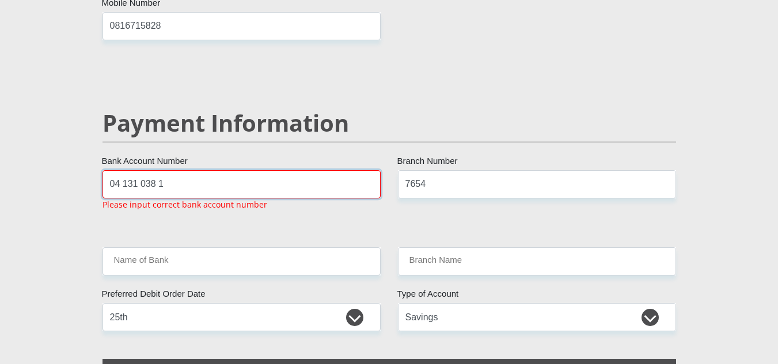
drag, startPoint x: 200, startPoint y: 162, endPoint x: 79, endPoint y: 168, distance: 120.5
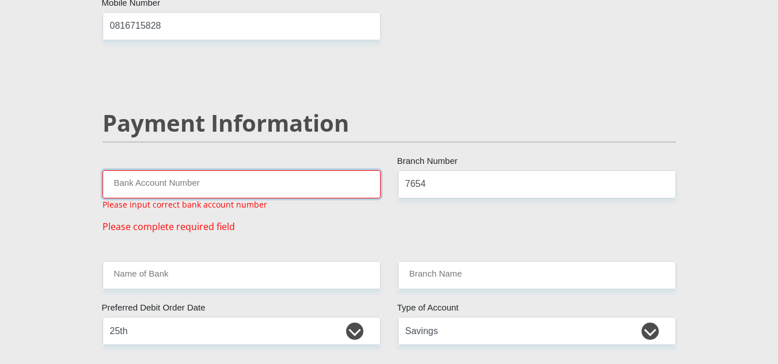
click at [187, 170] on input "Bank Account Number" at bounding box center [241, 184] width 278 height 28
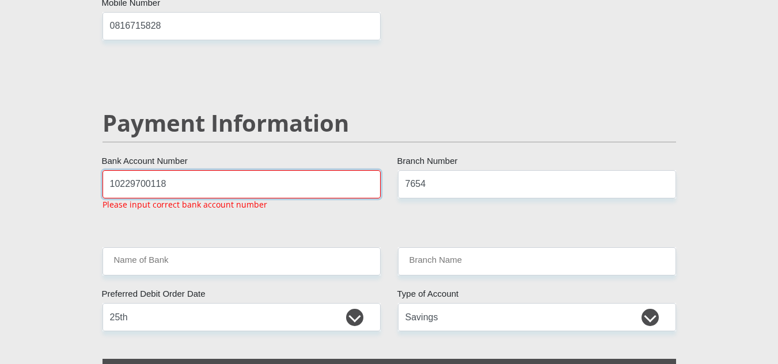
type input "10229700118"
click at [489, 170] on input "7654" at bounding box center [537, 184] width 278 height 28
click at [404, 170] on input "7654" at bounding box center [537, 184] width 278 height 28
click at [482, 170] on input "007654" at bounding box center [537, 184] width 278 height 28
type input "007654"
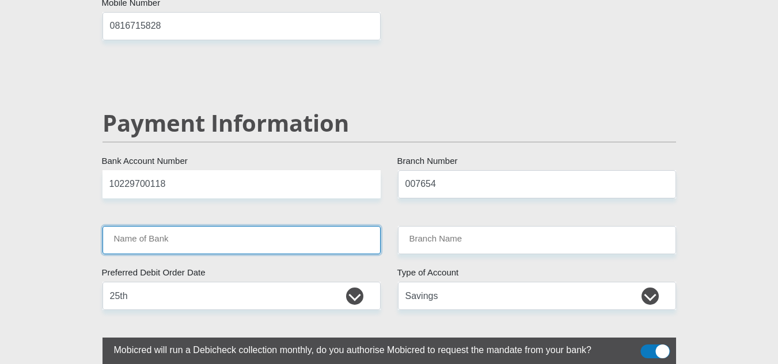
type input "STANDARD BANK"
type input "ONLINE BANKING"
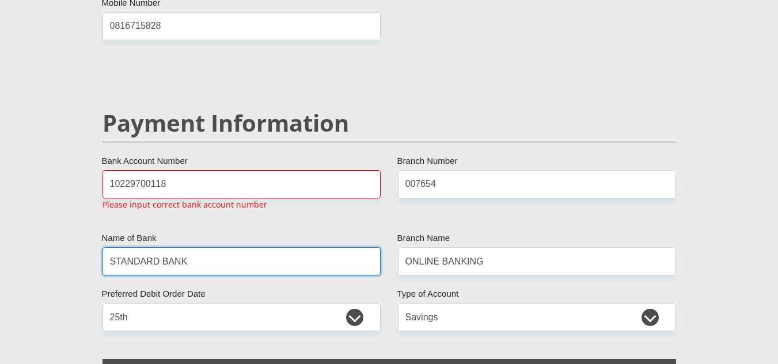
click at [216, 248] on input "STANDARD BANK" at bounding box center [241, 262] width 278 height 28
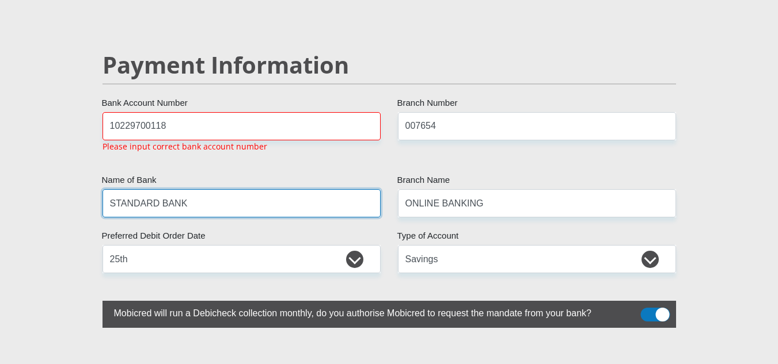
scroll to position [2233, 0]
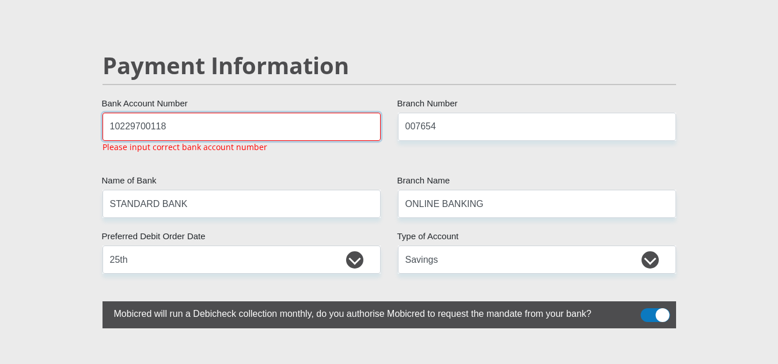
click at [243, 113] on input "10229700118" at bounding box center [241, 127] width 278 height 28
click at [121, 113] on input "10229700118" at bounding box center [241, 127] width 278 height 28
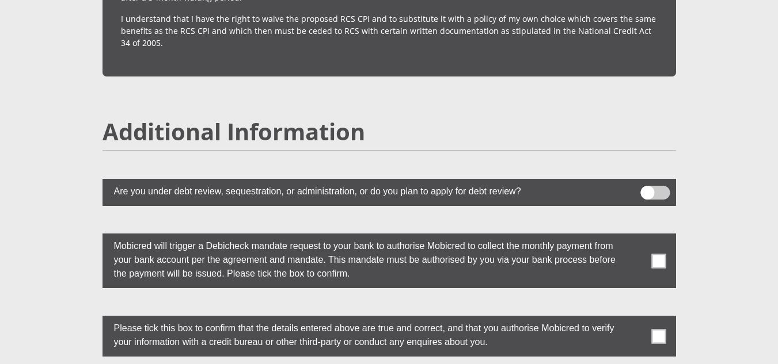
scroll to position [3154, 0]
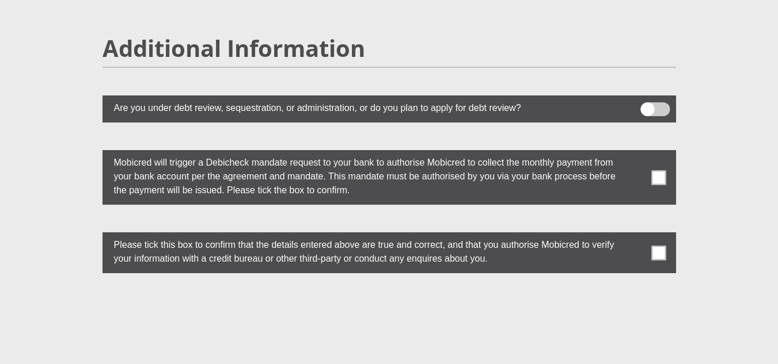
click at [657, 170] on span at bounding box center [658, 177] width 14 height 14
click at [636, 153] on input "checkbox" at bounding box center [636, 153] width 0 height 0
click at [657, 246] on span at bounding box center [658, 253] width 14 height 14
click at [636, 235] on input "checkbox" at bounding box center [636, 235] width 0 height 0
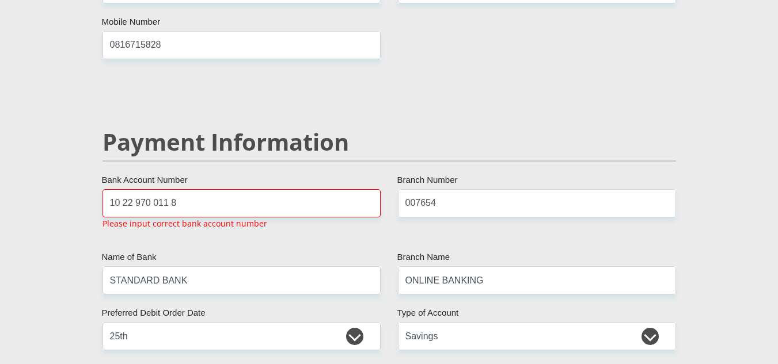
scroll to position [2130, 0]
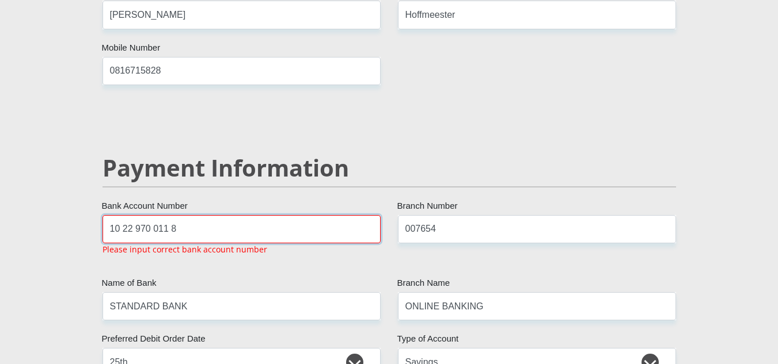
click at [271, 215] on input "10 22 970 011 8" at bounding box center [241, 229] width 278 height 28
type input "1"
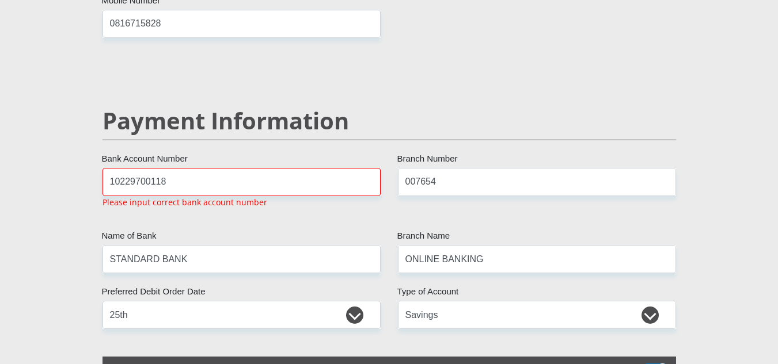
scroll to position [2175, 0]
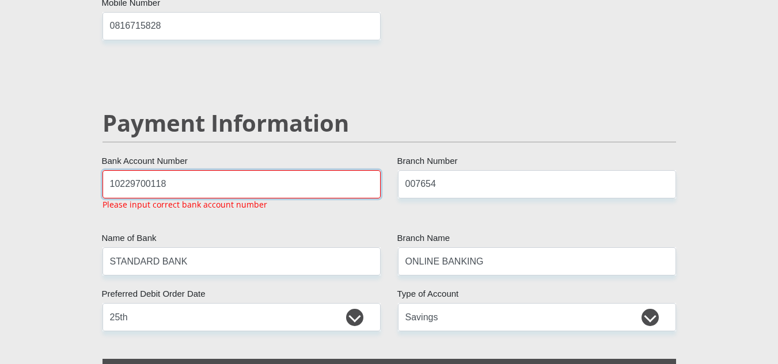
drag, startPoint x: 171, startPoint y: 155, endPoint x: 105, endPoint y: 161, distance: 65.9
click at [105, 170] on input "10229700118" at bounding box center [241, 184] width 278 height 28
click at [175, 170] on input "10229700118" at bounding box center [241, 184] width 278 height 28
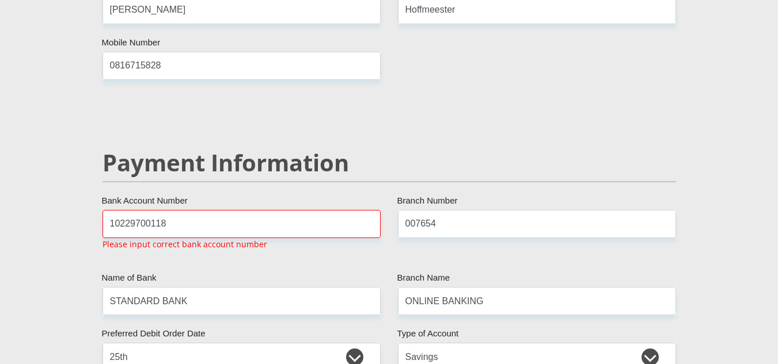
scroll to position [2113, 0]
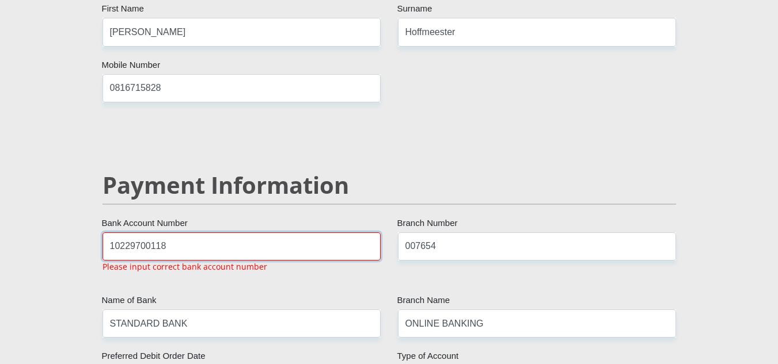
click at [206, 233] on input "10229700118" at bounding box center [241, 247] width 278 height 28
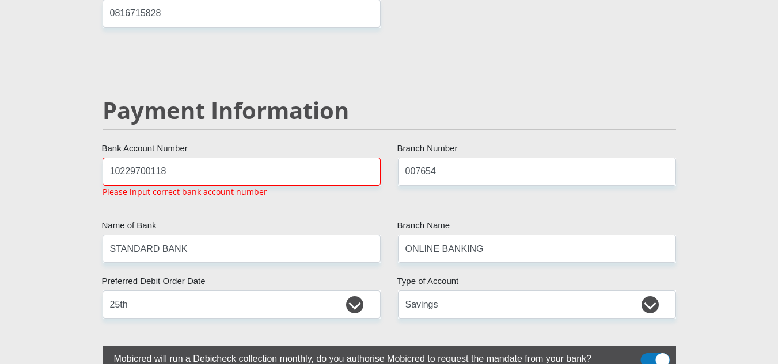
scroll to position [2175, 0]
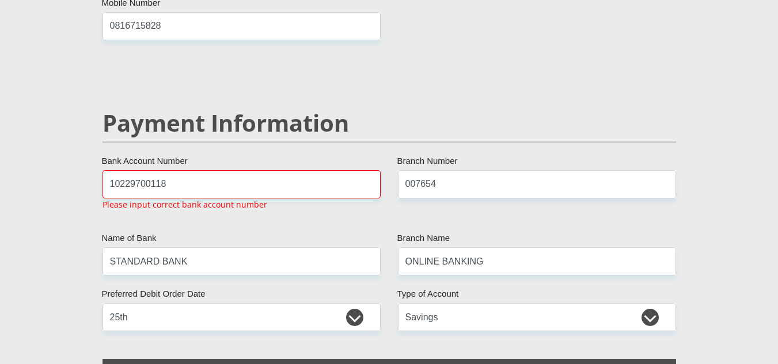
click at [286, 182] on div "10229700118 Bank Account Number Please input correct bank account number" at bounding box center [241, 195] width 295 height 50
click at [239, 170] on input "10229700118" at bounding box center [241, 184] width 278 height 28
drag, startPoint x: 165, startPoint y: 159, endPoint x: 87, endPoint y: 161, distance: 77.7
type input "041310381"
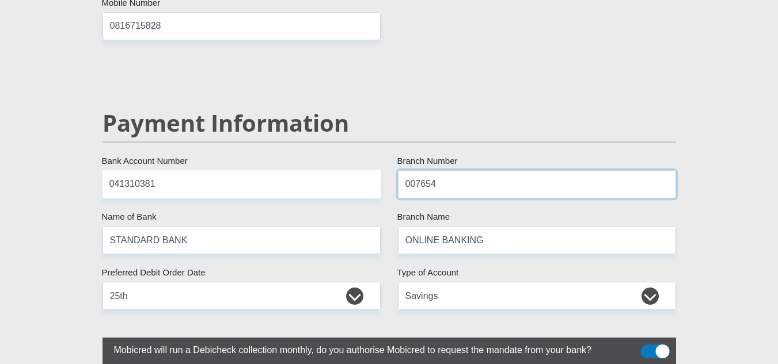
drag, startPoint x: 460, startPoint y: 157, endPoint x: 338, endPoint y: 158, distance: 122.1
type input "5534"
click at [420, 109] on h2 "Payment Information" at bounding box center [388, 123] width 573 height 28
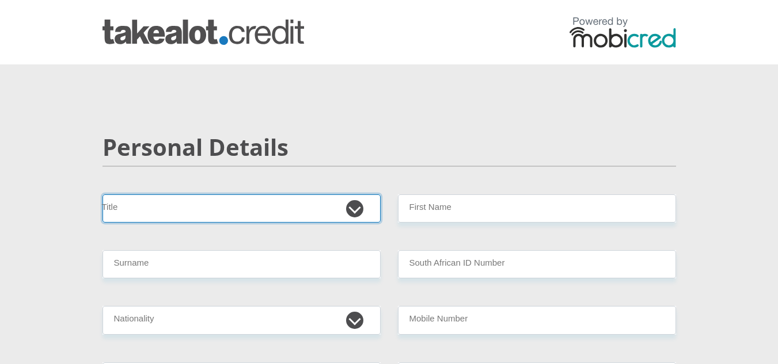
click at [354, 205] on select "Mr Ms Mrs Dr [PERSON_NAME]" at bounding box center [241, 209] width 278 height 28
select select "Mr"
click at [102, 195] on select "Mr Ms Mrs Dr [PERSON_NAME]" at bounding box center [241, 209] width 278 height 28
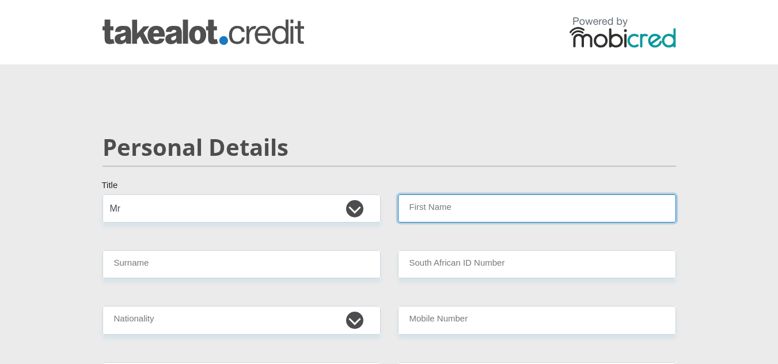
click at [436, 210] on input "First Name" at bounding box center [537, 209] width 278 height 28
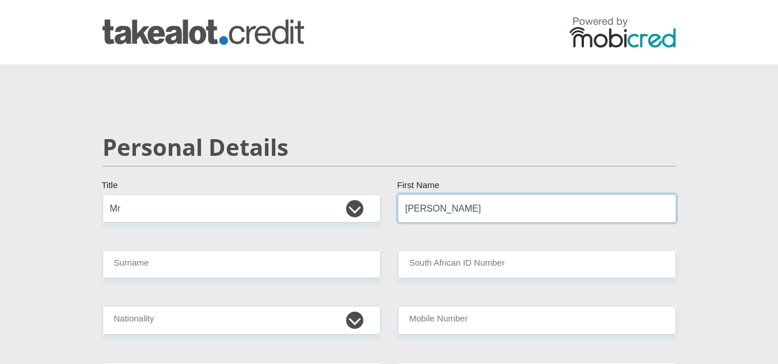
type input "[PERSON_NAME]"
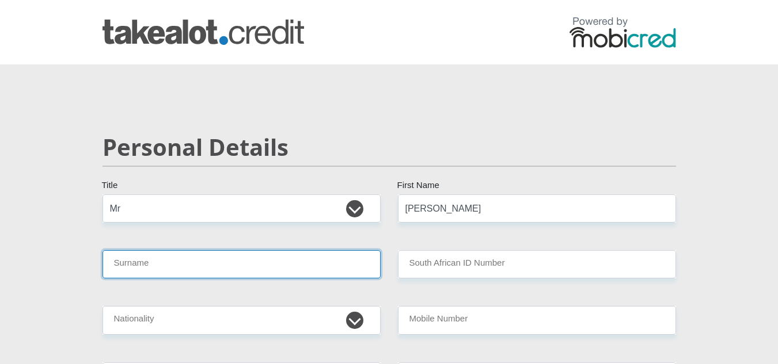
click at [311, 271] on input "Surname" at bounding box center [241, 264] width 278 height 28
type input "[PERSON_NAME]"
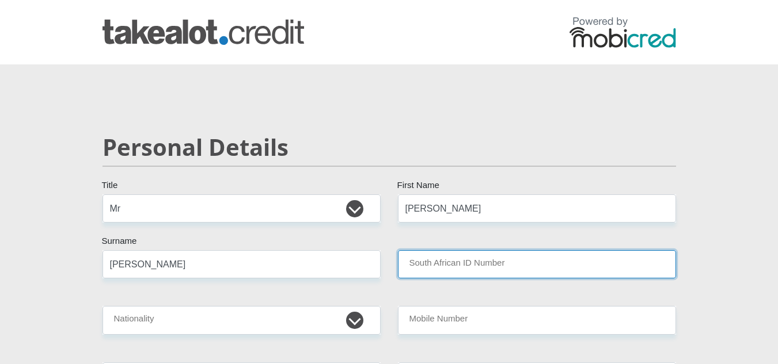
click at [478, 263] on input "South African ID Number" at bounding box center [537, 264] width 278 height 28
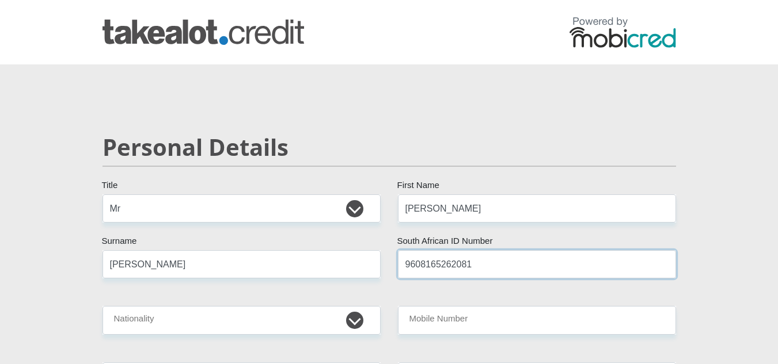
type input "9608165262081"
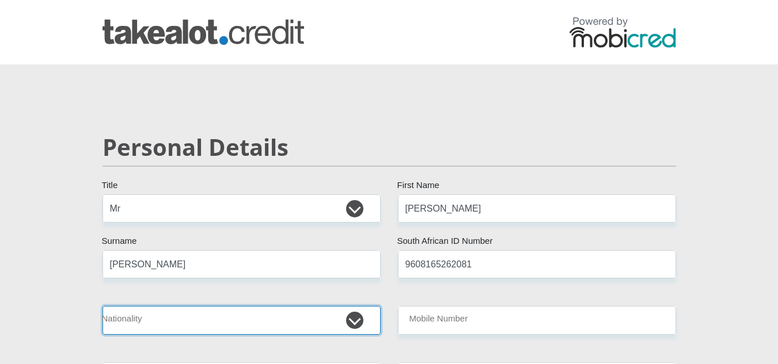
click at [352, 318] on select "[GEOGRAPHIC_DATA] [GEOGRAPHIC_DATA] [GEOGRAPHIC_DATA] [GEOGRAPHIC_DATA] [GEOGRA…" at bounding box center [241, 320] width 278 height 28
select select "ZAF"
click at [102, 306] on select "[GEOGRAPHIC_DATA] [GEOGRAPHIC_DATA] [GEOGRAPHIC_DATA] [GEOGRAPHIC_DATA] [GEOGRA…" at bounding box center [241, 320] width 278 height 28
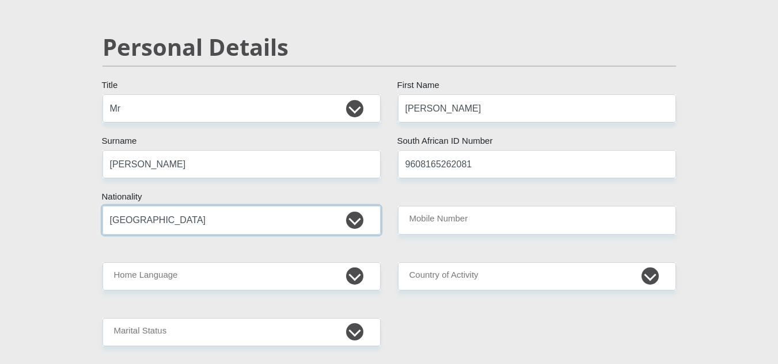
scroll to position [115, 0]
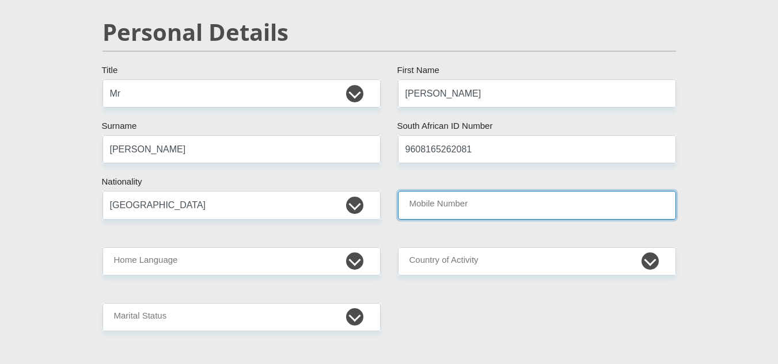
click at [537, 198] on input "Mobile Number" at bounding box center [537, 205] width 278 height 28
type input "0827468466"
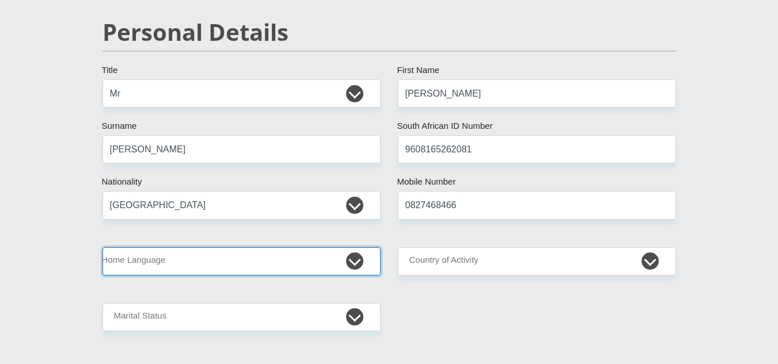
drag, startPoint x: 359, startPoint y: 261, endPoint x: 358, endPoint y: 256, distance: 5.9
click at [359, 261] on select "Afrikaans English Sepedi South Ndebele Southern Sotho Swati Tsonga Tswana Venda…" at bounding box center [241, 262] width 278 height 28
select select "eng"
click at [102, 248] on select "Afrikaans English Sepedi South Ndebele Southern Sotho Swati Tsonga Tswana Venda…" at bounding box center [241, 262] width 278 height 28
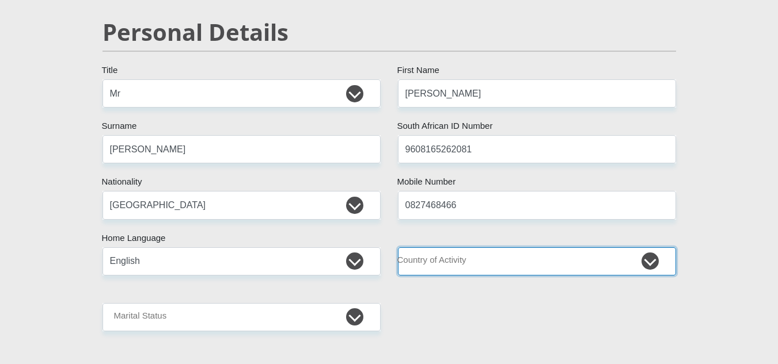
click at [649, 265] on select "[GEOGRAPHIC_DATA] [GEOGRAPHIC_DATA] [GEOGRAPHIC_DATA] [GEOGRAPHIC_DATA] [GEOGRA…" at bounding box center [537, 262] width 278 height 28
select select "ZAF"
click at [398, 248] on select "[GEOGRAPHIC_DATA] [GEOGRAPHIC_DATA] [GEOGRAPHIC_DATA] [GEOGRAPHIC_DATA] [GEOGRA…" at bounding box center [537, 262] width 278 height 28
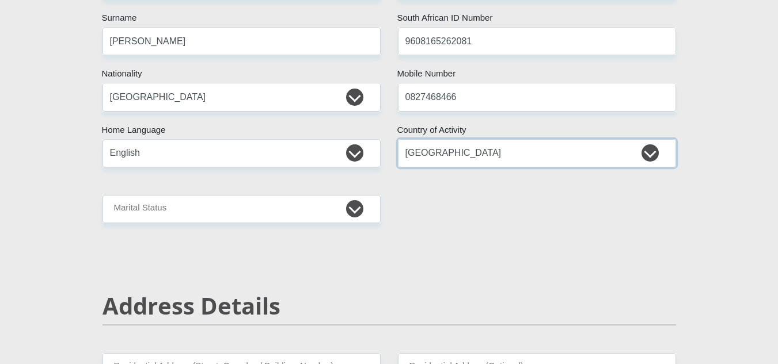
scroll to position [230, 0]
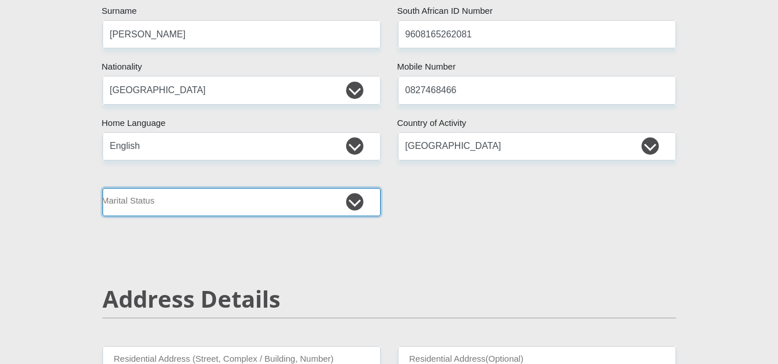
click at [351, 202] on select "Married ANC Single Divorced Widowed Married COP or Customary Law" at bounding box center [241, 202] width 278 height 28
select select "2"
click at [102, 188] on select "Married ANC Single Divorced Widowed Married COP or Customary Law" at bounding box center [241, 202] width 278 height 28
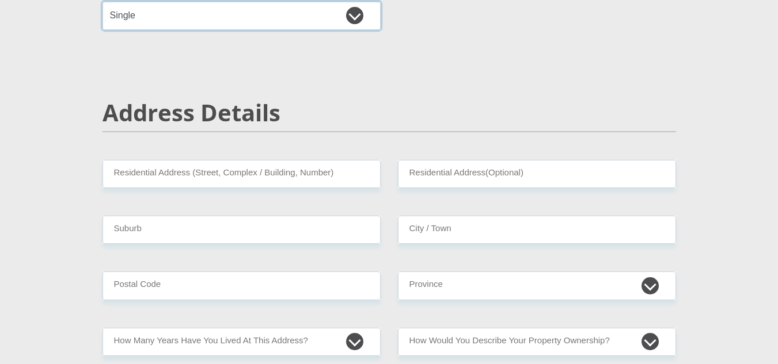
scroll to position [461, 0]
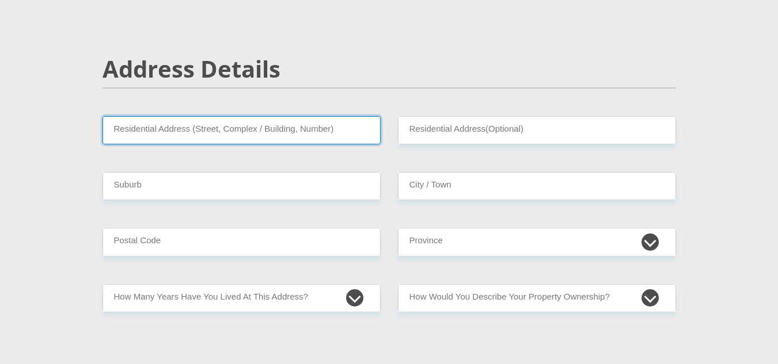
click at [289, 132] on input "Residential Address (Street, Complex / Building, Number)" at bounding box center [241, 130] width 278 height 28
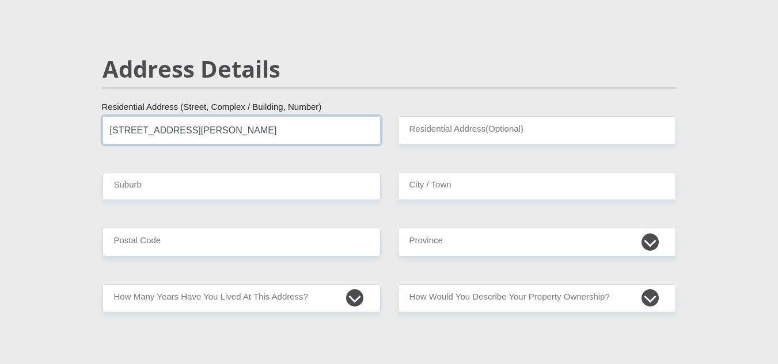
type input "[STREET_ADDRESS][PERSON_NAME]"
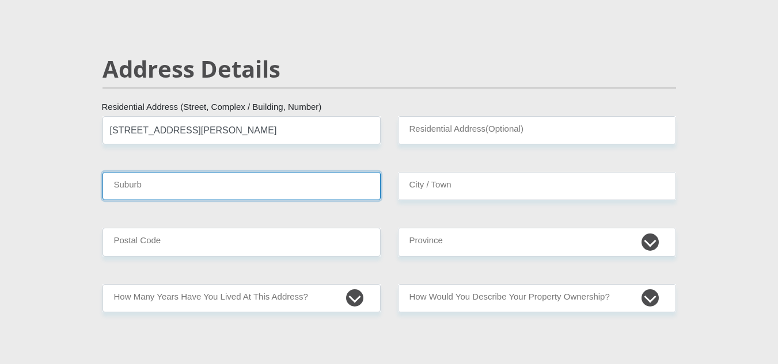
click at [348, 192] on input "Suburb" at bounding box center [241, 186] width 278 height 28
type input "Westdene"
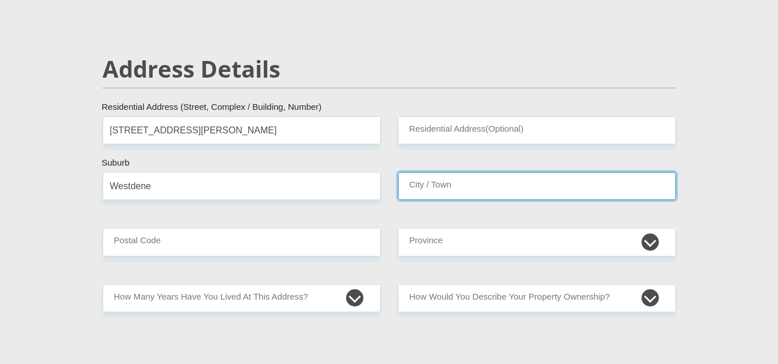
click at [447, 189] on input "City / Town" at bounding box center [537, 186] width 278 height 28
type input "Bloemfontein"
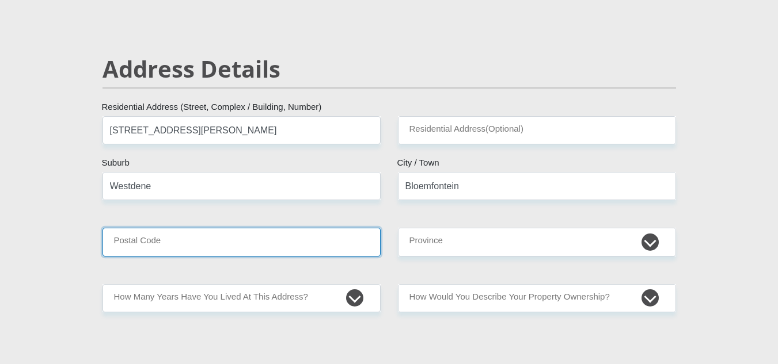
click at [272, 247] on input "Postal Code" at bounding box center [241, 242] width 278 height 28
type input "9301"
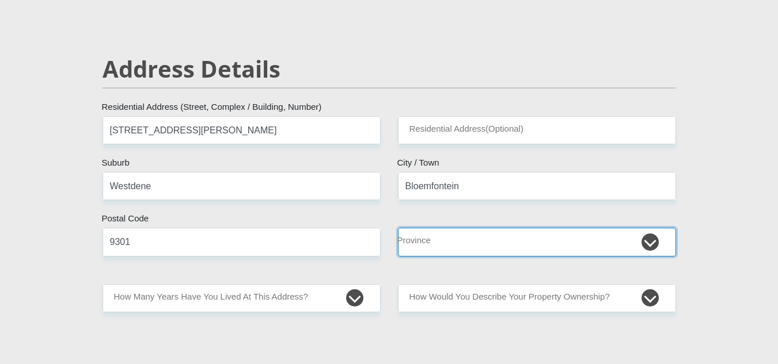
click at [451, 243] on select "Eastern Cape Free State [GEOGRAPHIC_DATA] [GEOGRAPHIC_DATA][DATE] [GEOGRAPHIC_D…" at bounding box center [537, 242] width 278 height 28
select select "Free State"
click at [398, 228] on select "Eastern Cape Free State [GEOGRAPHIC_DATA] [GEOGRAPHIC_DATA][DATE] [GEOGRAPHIC_D…" at bounding box center [537, 242] width 278 height 28
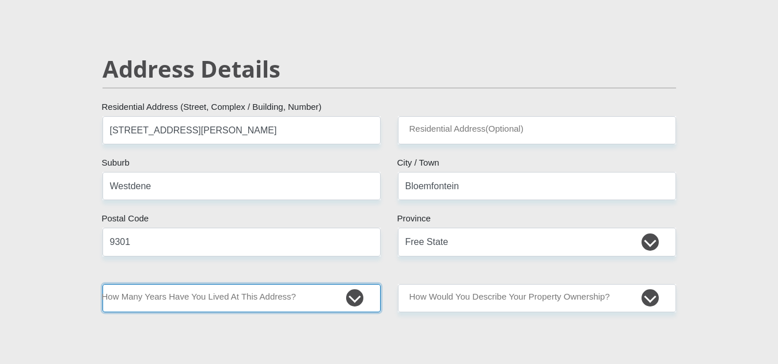
click at [354, 301] on select "less than 1 year 1-3 years 3-5 years 5+ years" at bounding box center [241, 298] width 278 height 28
select select "5"
click at [102, 284] on select "less than 1 year 1-3 years 3-5 years 5+ years" at bounding box center [241, 298] width 278 height 28
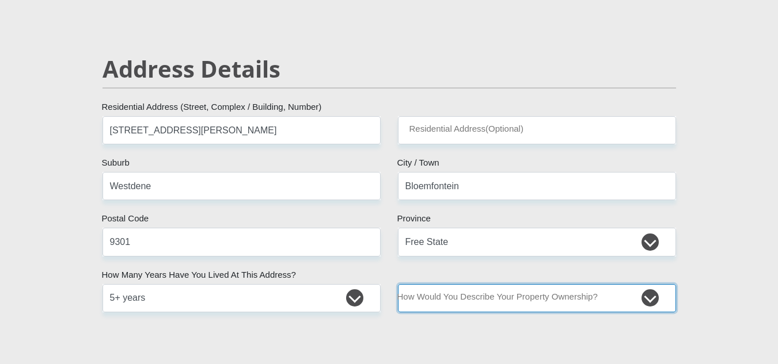
click at [650, 295] on select "Owned Rented Family Owned Company Dwelling" at bounding box center [537, 298] width 278 height 28
select select "Rented"
click at [398, 284] on select "Owned Rented Family Owned Company Dwelling" at bounding box center [537, 298] width 278 height 28
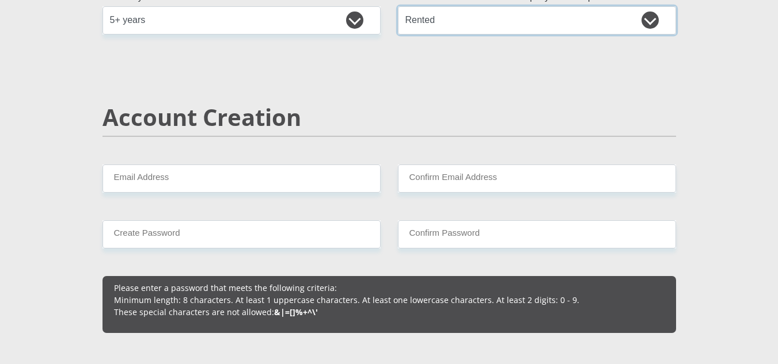
scroll to position [748, 0]
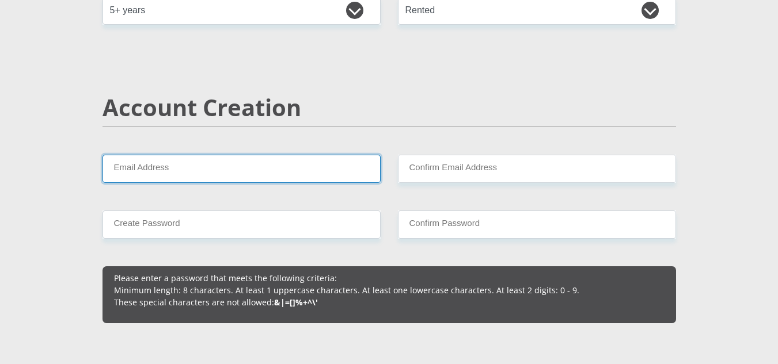
click at [266, 165] on input "Email Address" at bounding box center [241, 169] width 278 height 28
type input "[EMAIL_ADDRESS][DOMAIN_NAME]"
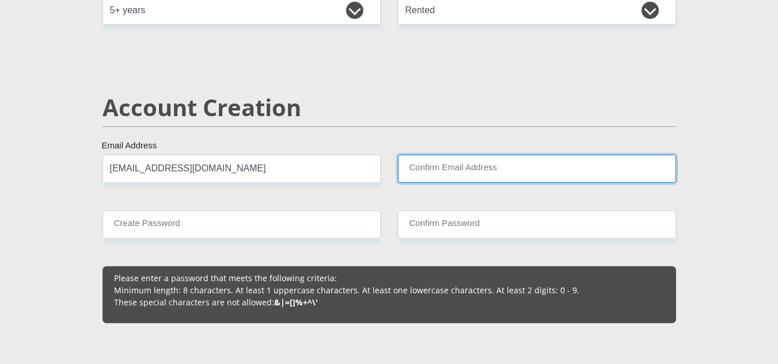
type input "[EMAIL_ADDRESS][DOMAIN_NAME]"
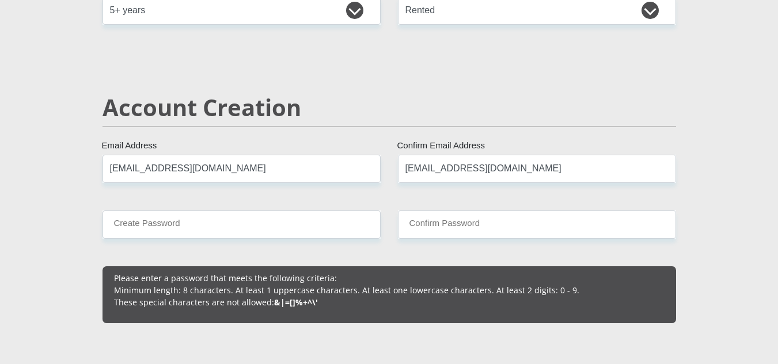
type input "0827468466"
type input "[PERSON_NAME]"
drag, startPoint x: 537, startPoint y: 168, endPoint x: 351, endPoint y: 185, distance: 187.3
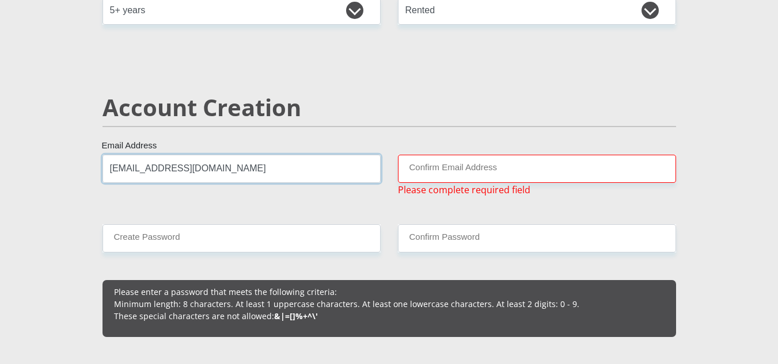
drag, startPoint x: 275, startPoint y: 170, endPoint x: 45, endPoint y: 168, distance: 229.7
type input "[EMAIL_ADDRESS][DOMAIN_NAME]"
click at [493, 175] on input "Confirm Email Address" at bounding box center [537, 169] width 278 height 28
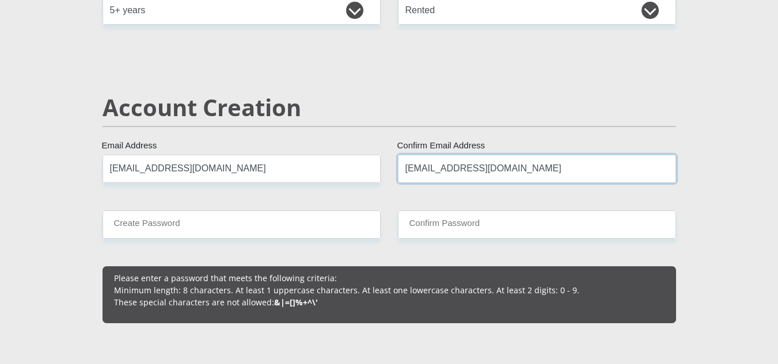
type input "[EMAIL_ADDRESS][DOMAIN_NAME]"
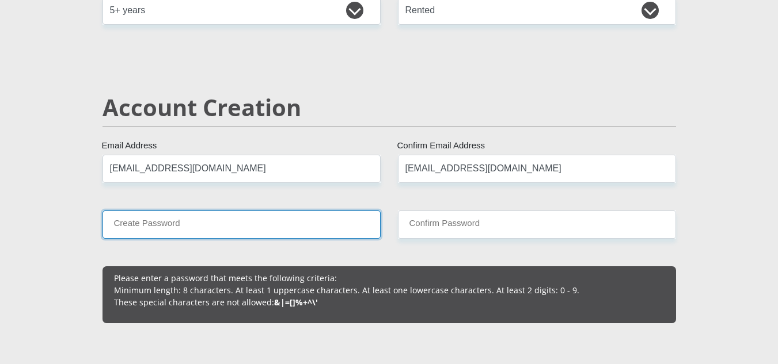
click at [314, 227] on input "Create Password" at bounding box center [241, 225] width 278 height 28
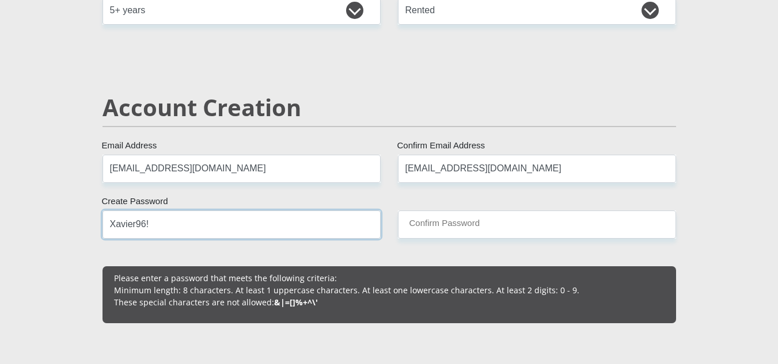
type input "Xavier96!"
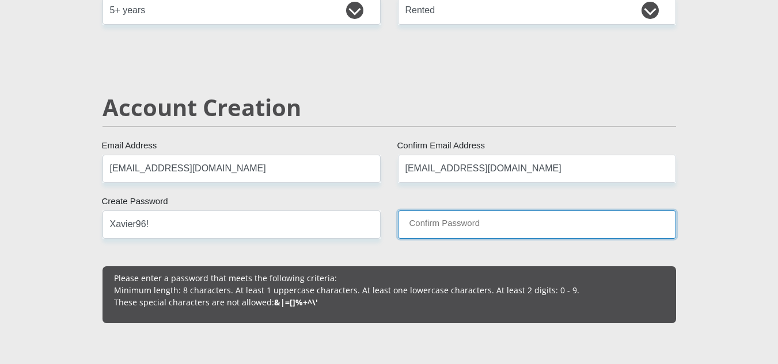
click at [428, 223] on input "Confirm Password" at bounding box center [537, 225] width 278 height 28
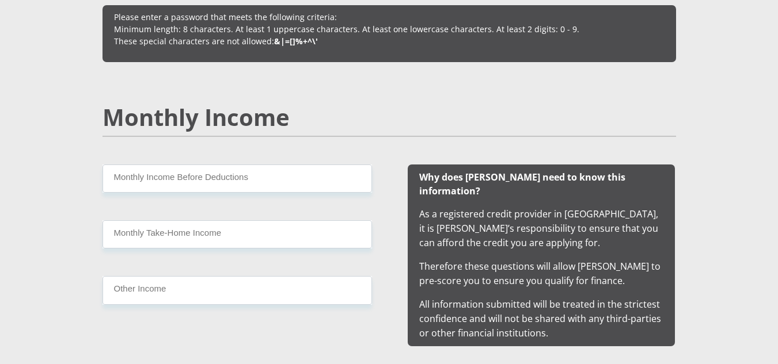
scroll to position [1036, 0]
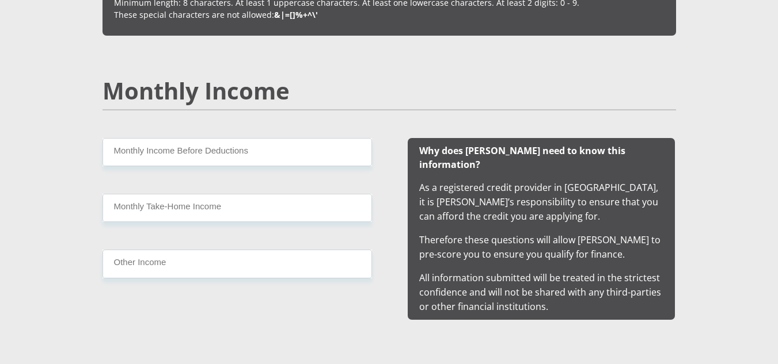
type input "Xavier96!"
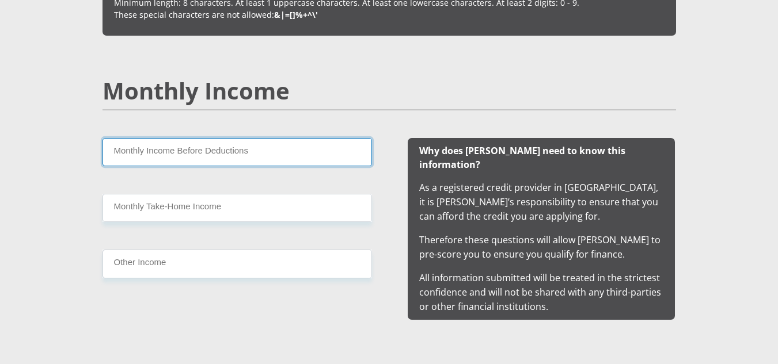
click at [267, 155] on input "Monthly Income Before Deductions" at bounding box center [236, 152] width 269 height 28
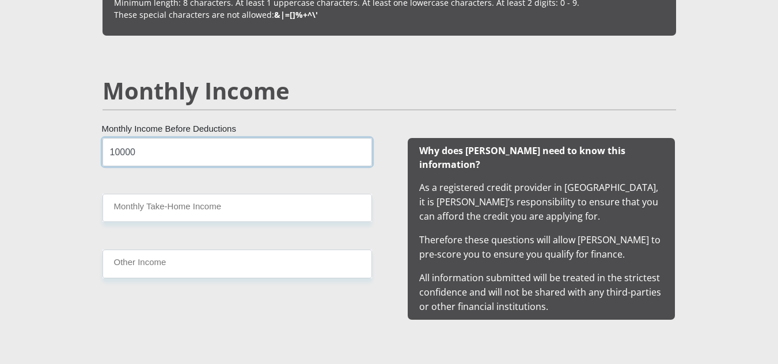
type input "10000"
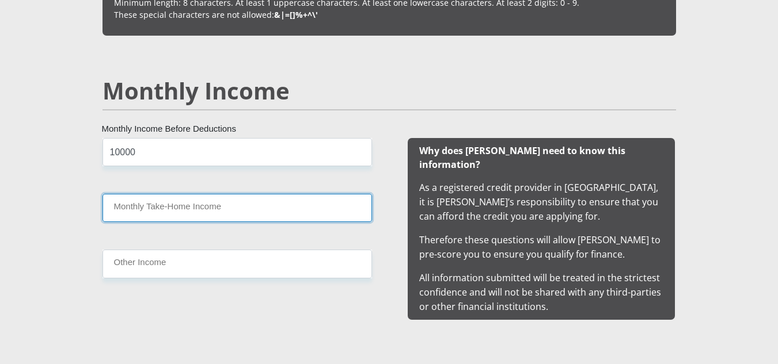
click at [273, 200] on input "Monthly Take-Home Income" at bounding box center [236, 208] width 269 height 28
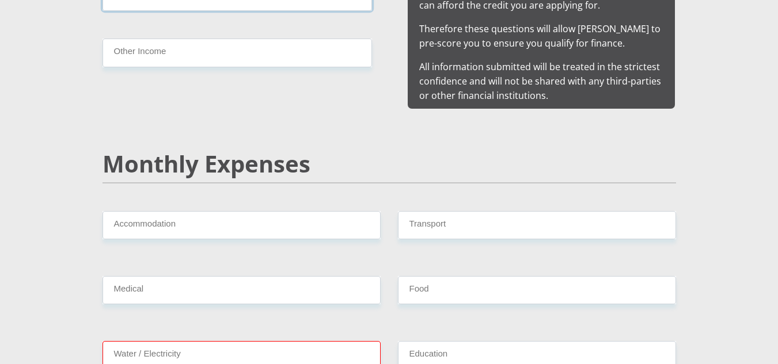
scroll to position [1267, 0]
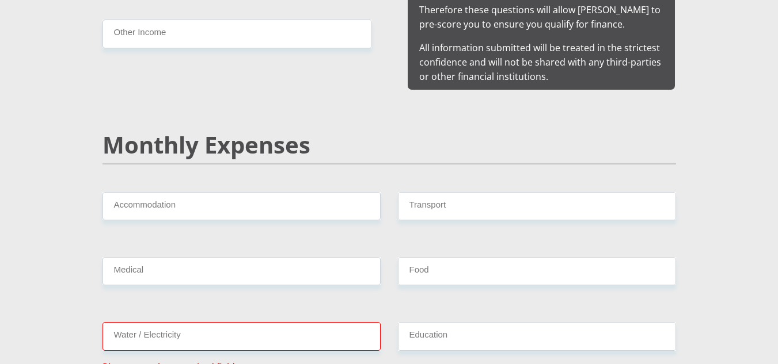
type input "9500"
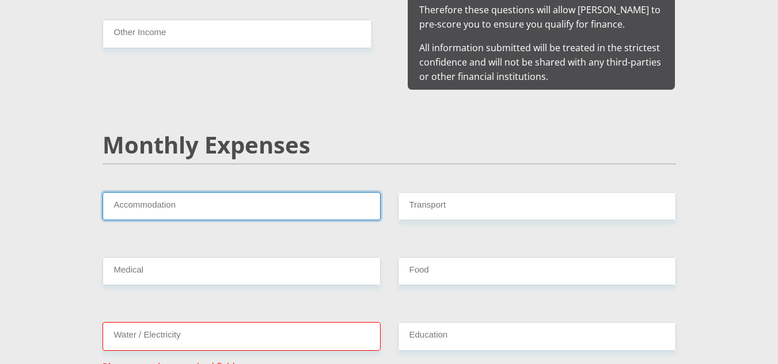
click at [236, 192] on input "Accommodation" at bounding box center [241, 206] width 278 height 28
type input "0"
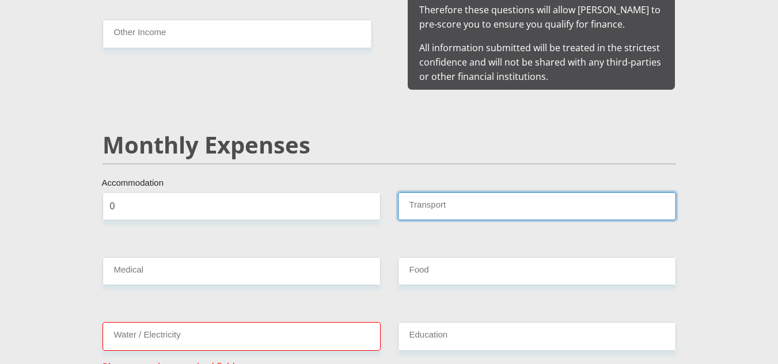
click at [434, 192] on input "Transport" at bounding box center [537, 206] width 278 height 28
type input "1400"
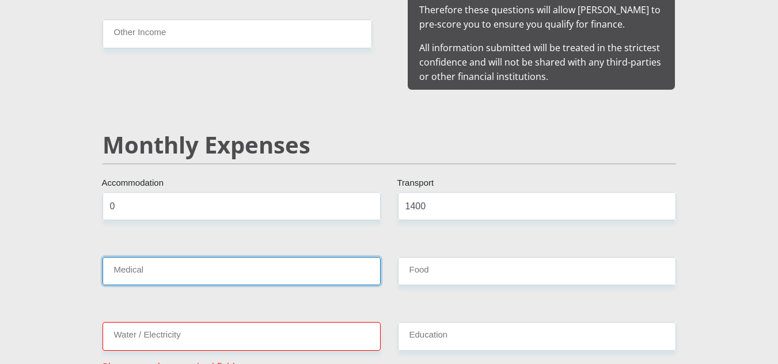
click at [301, 259] on input "Medical" at bounding box center [241, 271] width 278 height 28
type input "0"
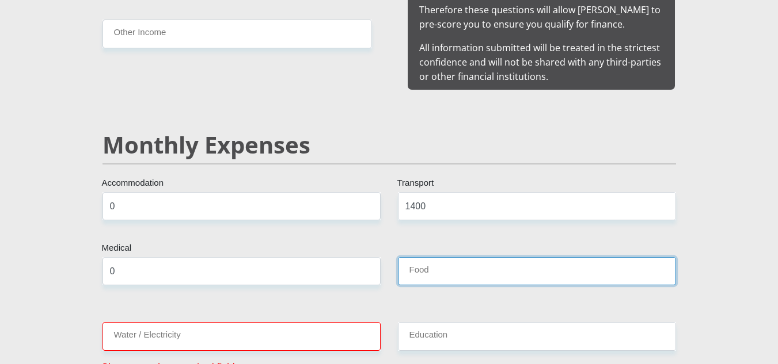
click at [492, 257] on input "Food" at bounding box center [537, 271] width 278 height 28
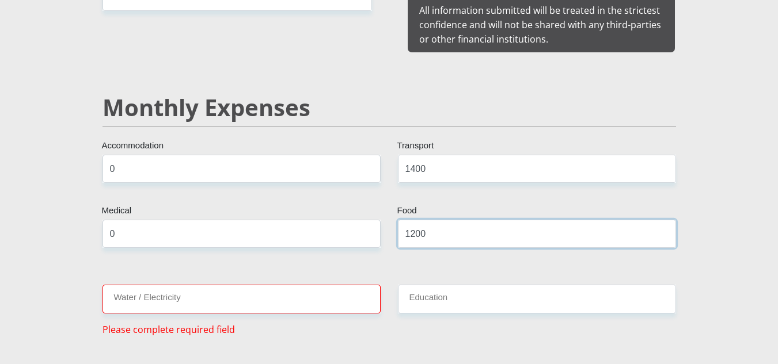
scroll to position [1324, 0]
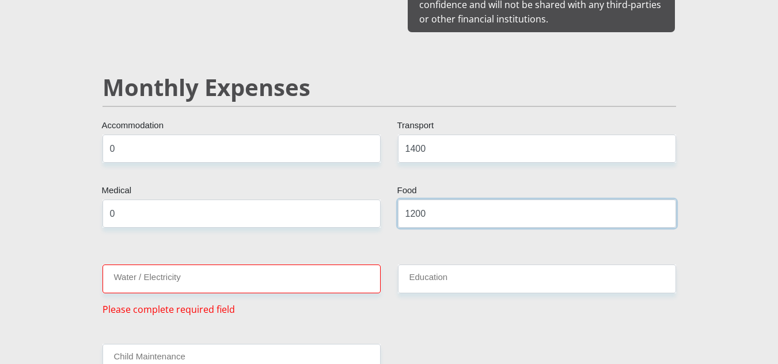
type input "1200"
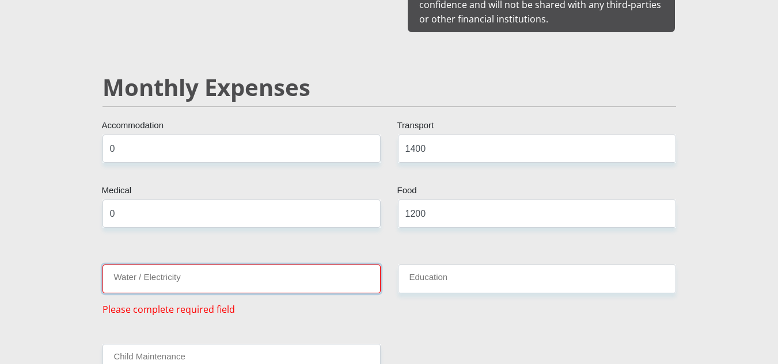
click at [311, 268] on input "Water / Electricity" at bounding box center [241, 279] width 278 height 28
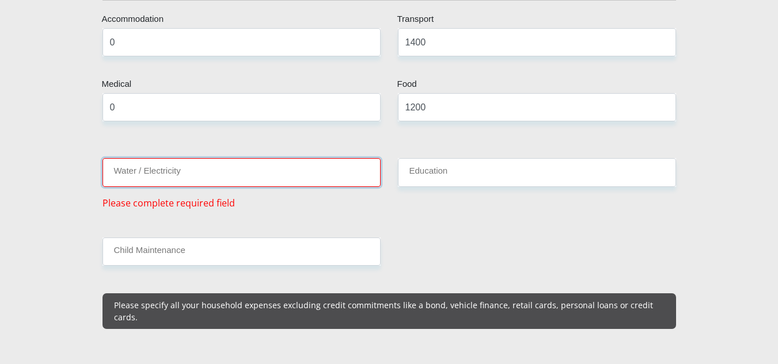
scroll to position [1439, 0]
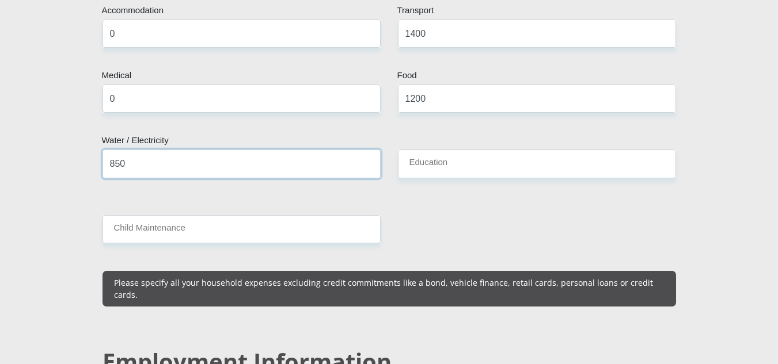
type input "850"
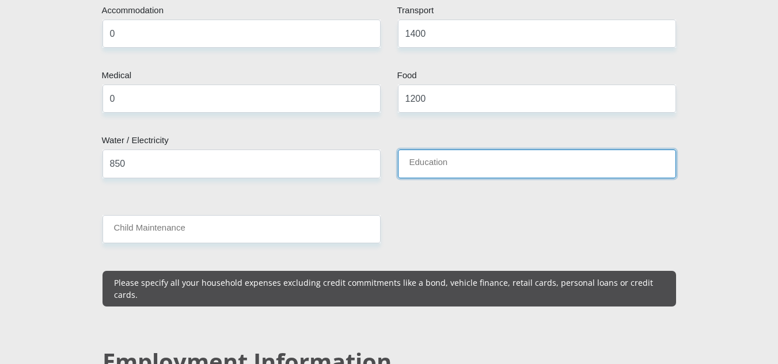
click at [484, 150] on input "Education" at bounding box center [537, 164] width 278 height 28
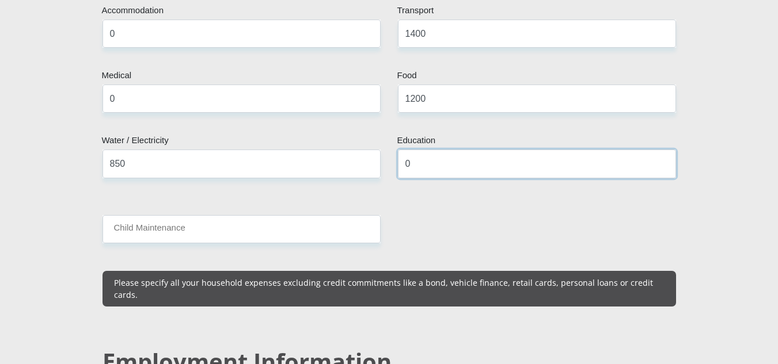
type input "0"
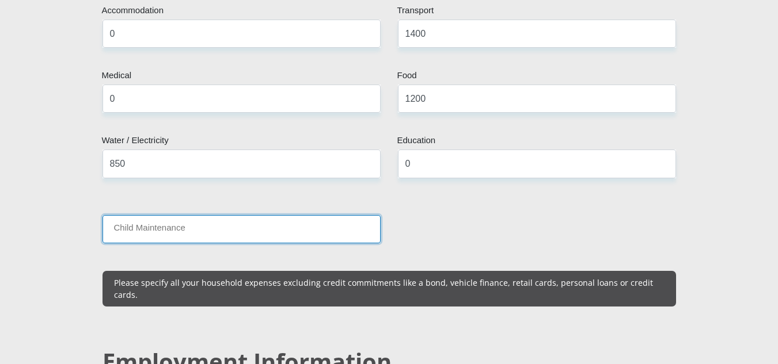
click at [328, 223] on input "Child Maintenance" at bounding box center [241, 229] width 278 height 28
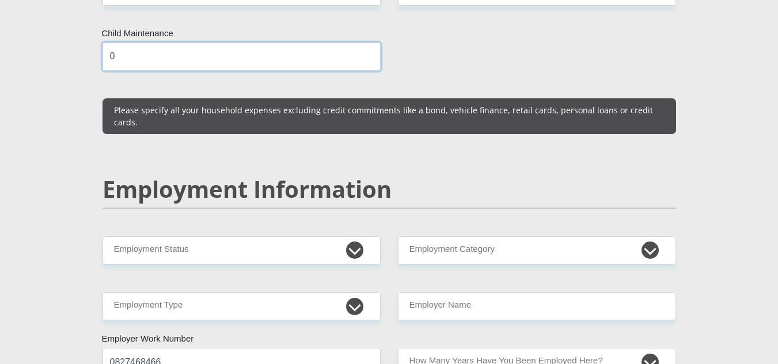
type input "0"
click at [467, 176] on h2 "Employment Information" at bounding box center [388, 190] width 573 height 28
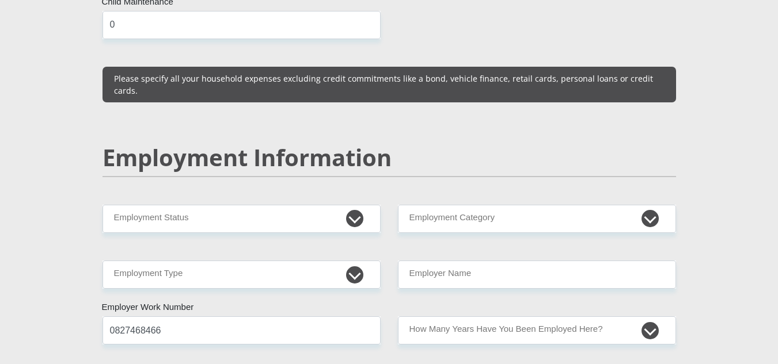
scroll to position [1670, 0]
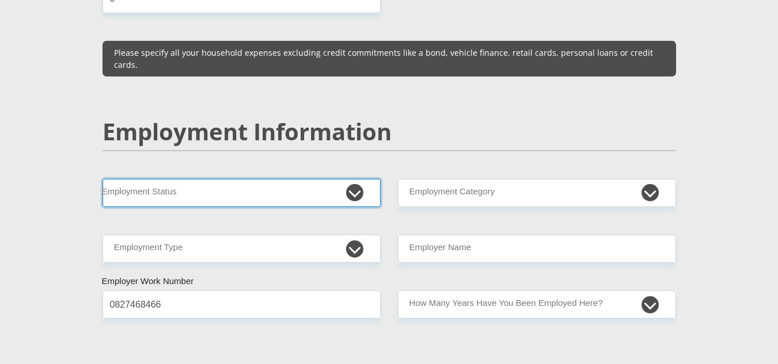
click at [356, 179] on select "Permanent/Full-time Part-time/Casual [DEMOGRAPHIC_DATA] Worker Self-Employed Ho…" at bounding box center [241, 193] width 278 height 28
select select "1"
click at [102, 179] on select "Permanent/Full-time Part-time/Casual [DEMOGRAPHIC_DATA] Worker Self-Employed Ho…" at bounding box center [241, 193] width 278 height 28
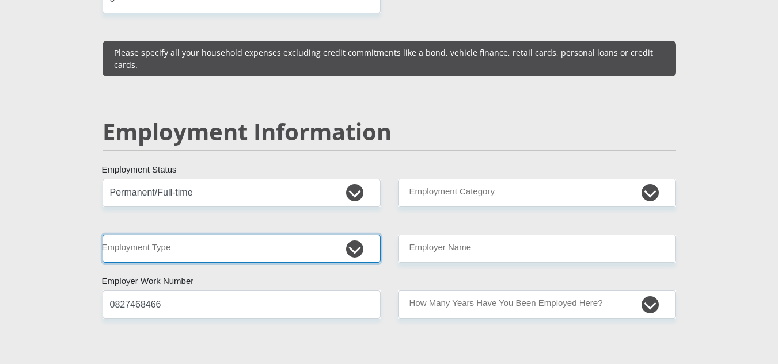
click at [355, 235] on select "College/Lecturer Craft Seller Creative Driver Executive Farmer Forces - Non Com…" at bounding box center [241, 249] width 278 height 28
select select "Creative"
click at [102, 235] on select "College/Lecturer Craft Seller Creative Driver Executive Farmer Forces - Non Com…" at bounding box center [241, 249] width 278 height 28
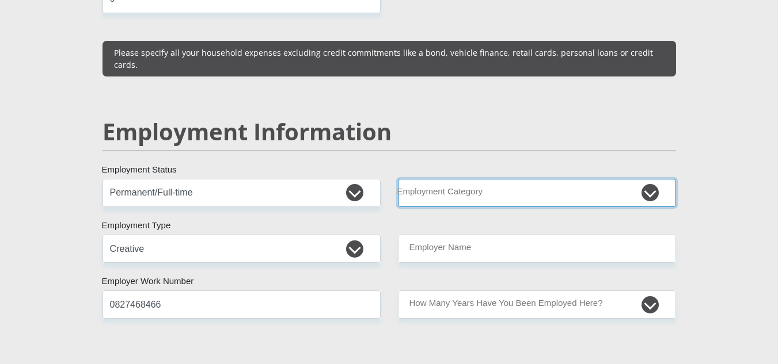
click at [658, 179] on select "AGRICULTURE ALCOHOL & TOBACCO CONSTRUCTION MATERIALS METALLURGY EQUIPMENT FOR R…" at bounding box center [537, 193] width 278 height 28
select select "71"
click at [398, 179] on select "AGRICULTURE ALCOHOL & TOBACCO CONSTRUCTION MATERIALS METALLURGY EQUIPMENT FOR R…" at bounding box center [537, 193] width 278 height 28
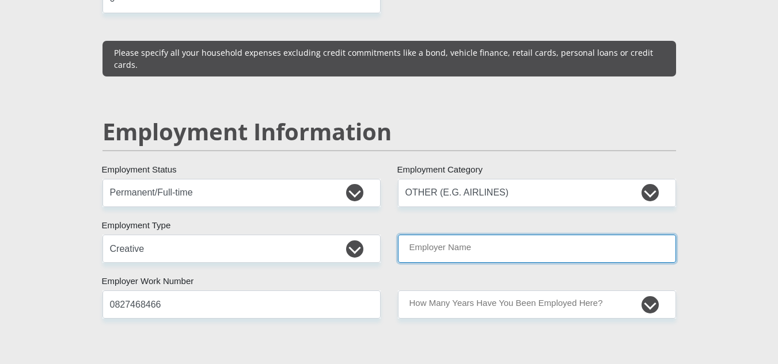
click at [559, 235] on input "Employer Name" at bounding box center [537, 249] width 278 height 28
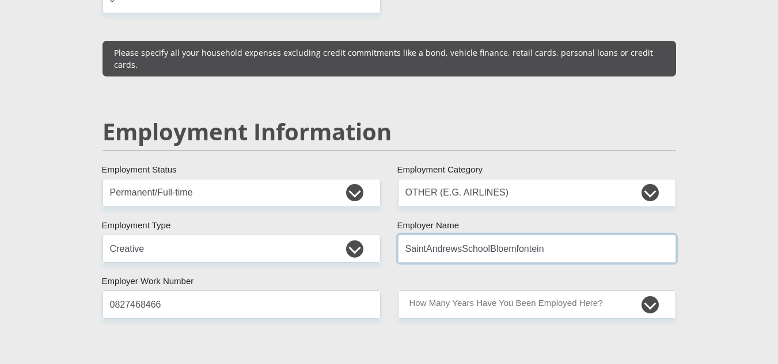
type input "SaintAndrewsSchoolBloemfontein"
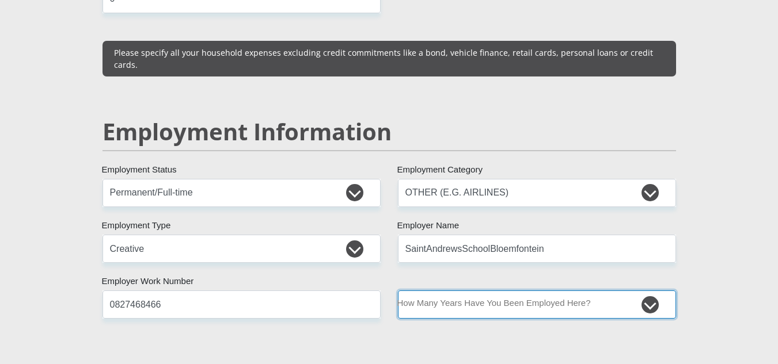
click at [644, 291] on select "less than 1 year 1-3 years 3-5 years 5+ years" at bounding box center [537, 305] width 278 height 28
select select "24"
click at [398, 291] on select "less than 1 year 1-3 years 3-5 years 5+ years" at bounding box center [537, 305] width 278 height 28
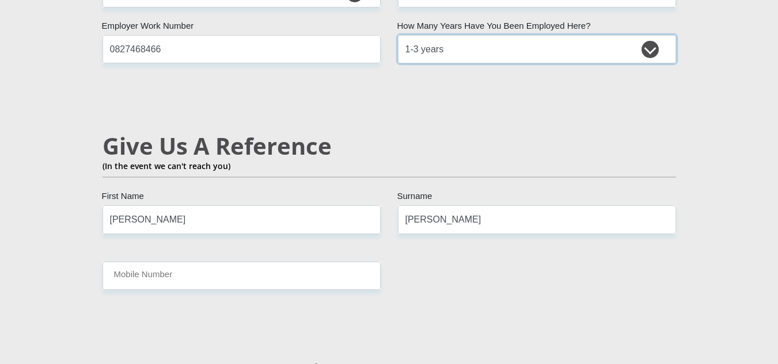
scroll to position [1958, 0]
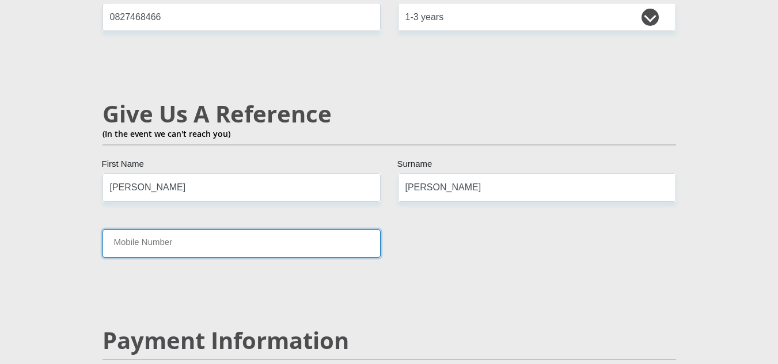
click at [332, 230] on input "Mobile Number" at bounding box center [241, 244] width 278 height 28
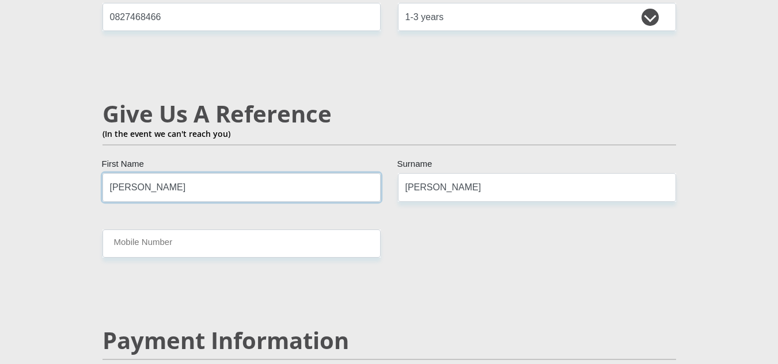
drag, startPoint x: 180, startPoint y: 165, endPoint x: 71, endPoint y: 166, distance: 108.8
type input "[PERSON_NAME]"
drag, startPoint x: 489, startPoint y: 151, endPoint x: 360, endPoint y: 161, distance: 129.3
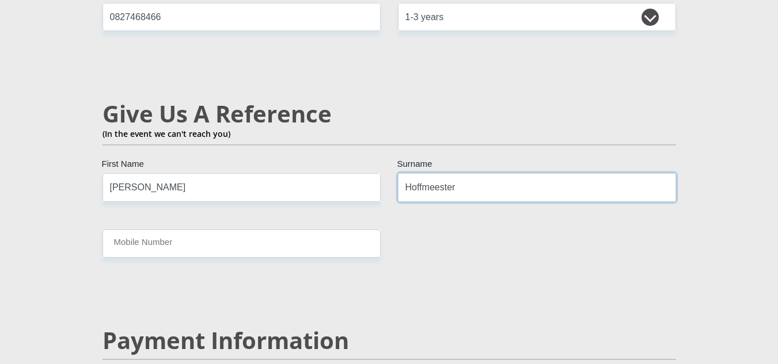
type input "Hoffmeester"
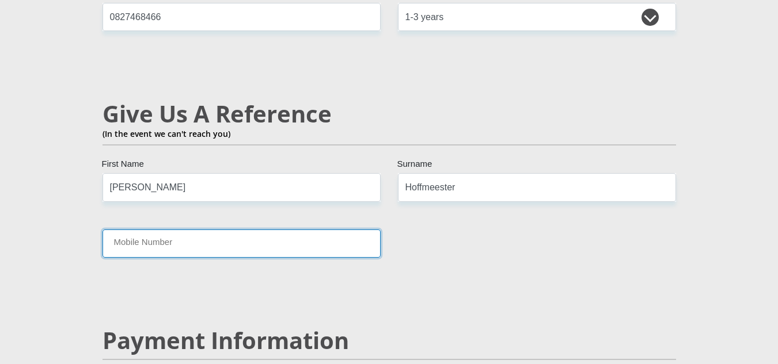
click at [241, 230] on input "Mobile Number" at bounding box center [241, 244] width 278 height 28
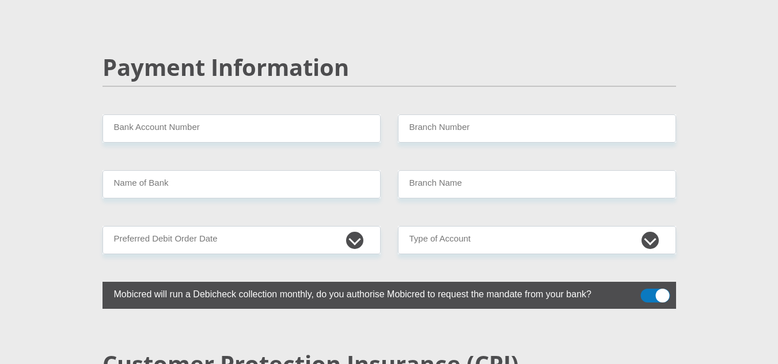
scroll to position [2245, 0]
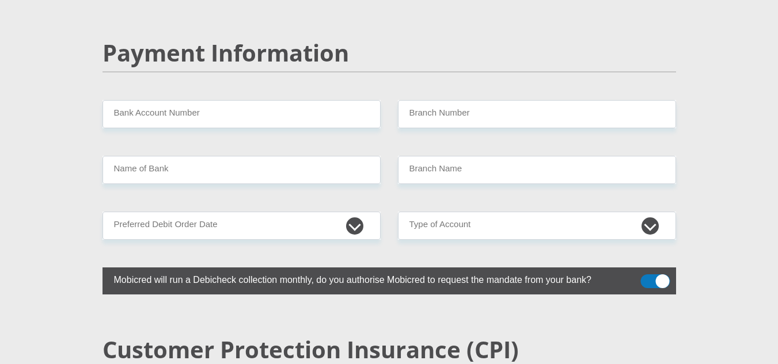
type input "0816715828"
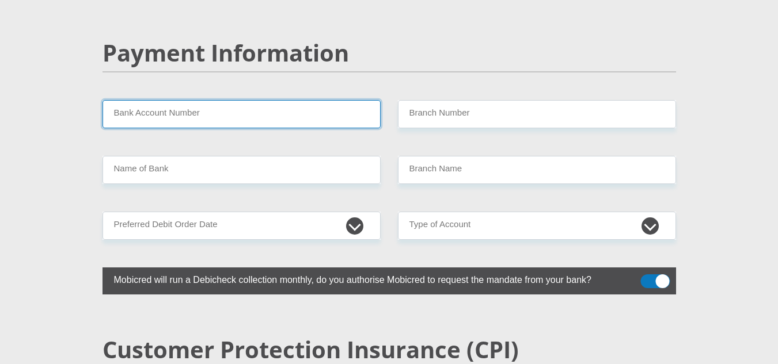
click at [274, 100] on input "Bank Account Number" at bounding box center [241, 114] width 278 height 28
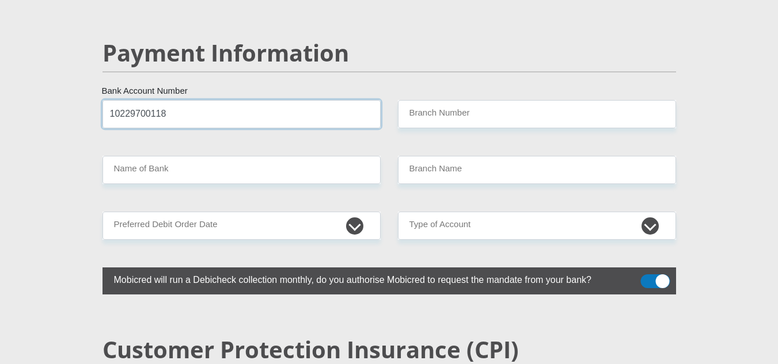
type input "10229700118"
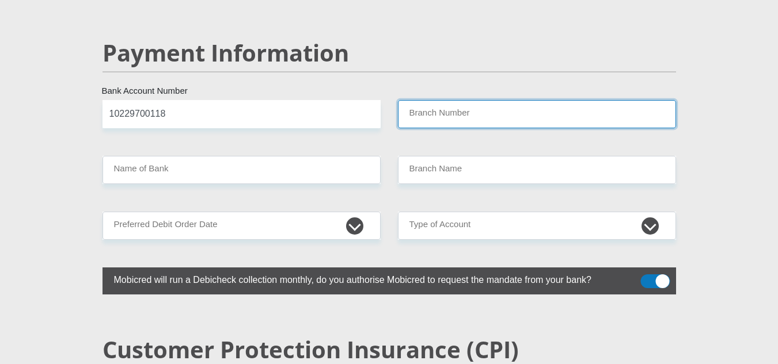
click at [460, 100] on input "Branch Number" at bounding box center [537, 114] width 278 height 28
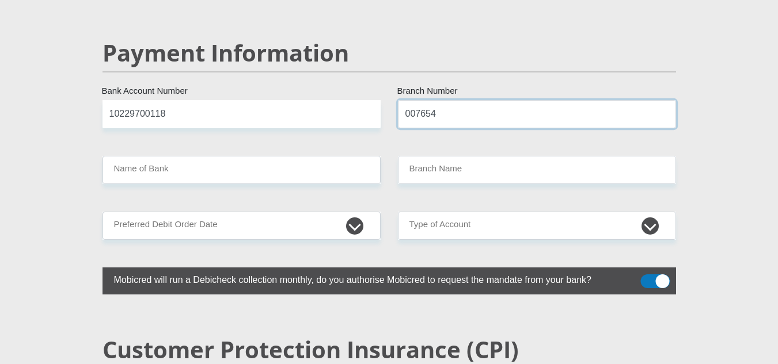
type input "007654"
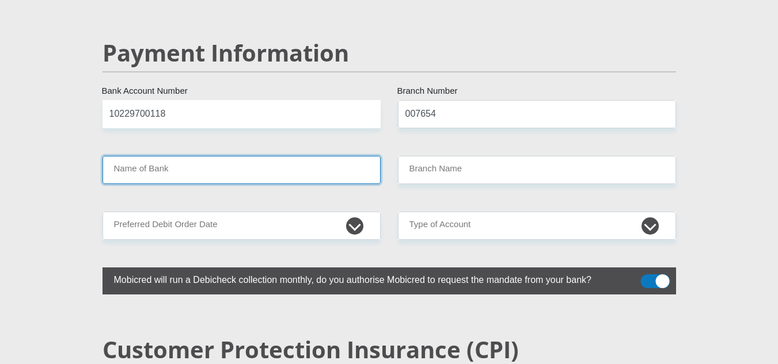
click at [337, 156] on input "Name of Bank" at bounding box center [241, 170] width 278 height 28
type input "STANDARD BANK"
type input "ONLINE BANKING"
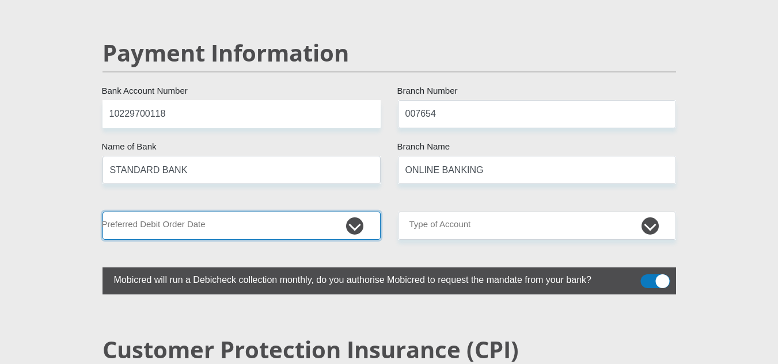
click at [287, 212] on select "1st 2nd 3rd 4th 5th 7th 18th 19th 20th 21st 22nd 23rd 24th 25th 26th 27th 28th …" at bounding box center [241, 226] width 278 height 28
select select "25"
click at [102, 212] on select "1st 2nd 3rd 4th 5th 7th 18th 19th 20th 21st 22nd 23rd 24th 25th 26th 27th 28th …" at bounding box center [241, 226] width 278 height 28
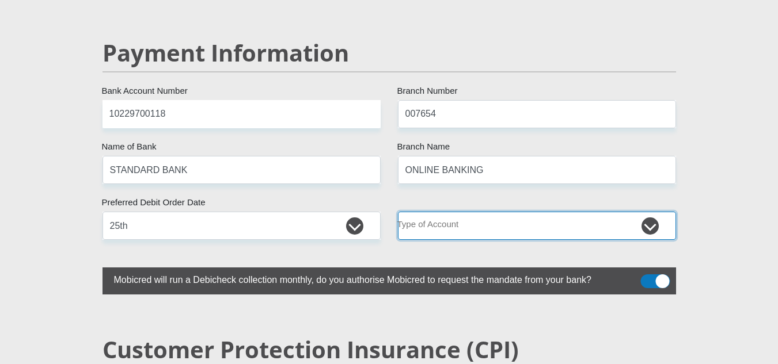
click at [501, 212] on select "Cheque Savings" at bounding box center [537, 226] width 278 height 28
select select "SAV"
click at [398, 212] on select "Cheque Savings" at bounding box center [537, 226] width 278 height 28
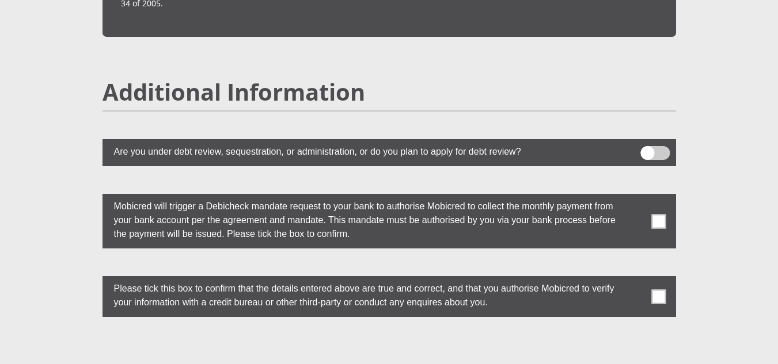
scroll to position [3109, 0]
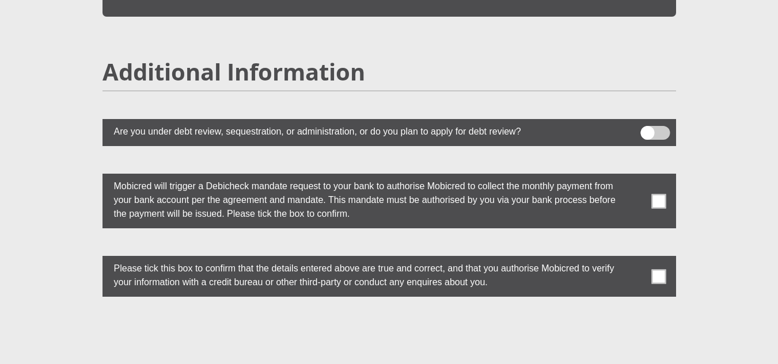
click at [656, 194] on span at bounding box center [658, 201] width 14 height 14
click at [636, 177] on input "checkbox" at bounding box center [636, 177] width 0 height 0
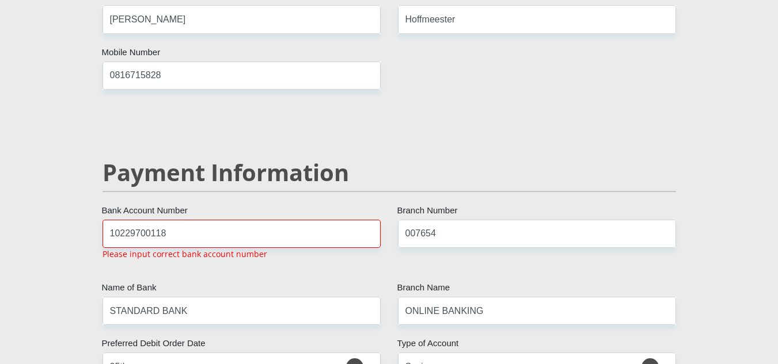
scroll to position [2118, 0]
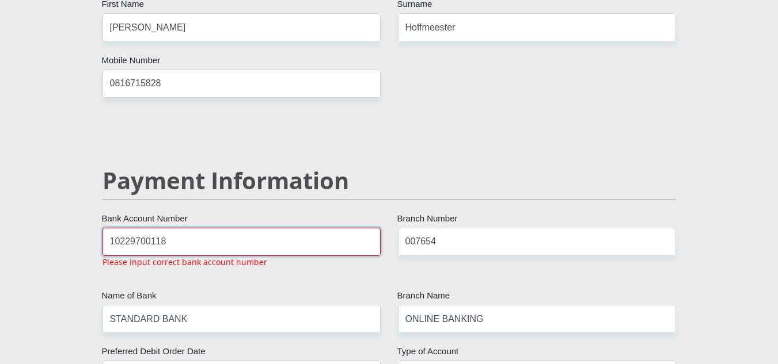
click at [293, 228] on input "10229700118" at bounding box center [241, 242] width 278 height 28
click at [110, 228] on input "10229700118" at bounding box center [241, 242] width 278 height 28
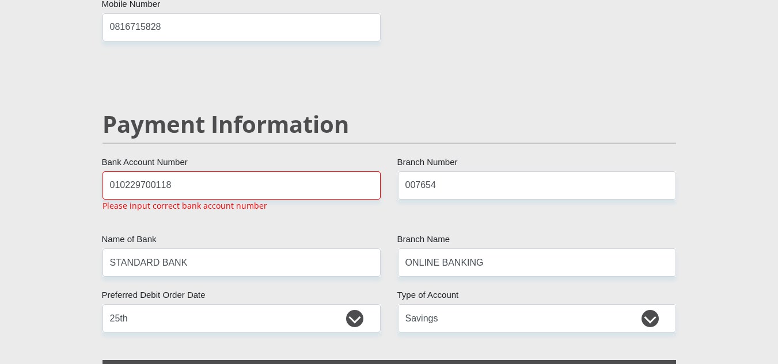
scroll to position [2175, 0]
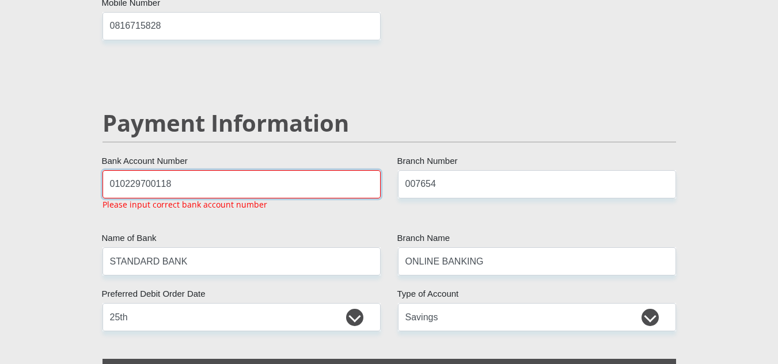
click at [115, 170] on input "010229700118" at bounding box center [241, 184] width 278 height 28
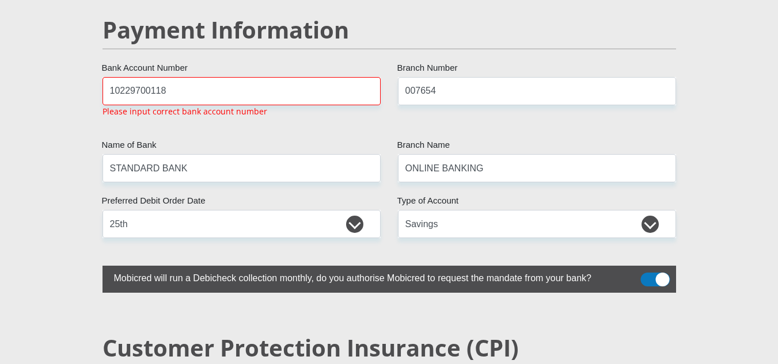
scroll to position [2290, 0]
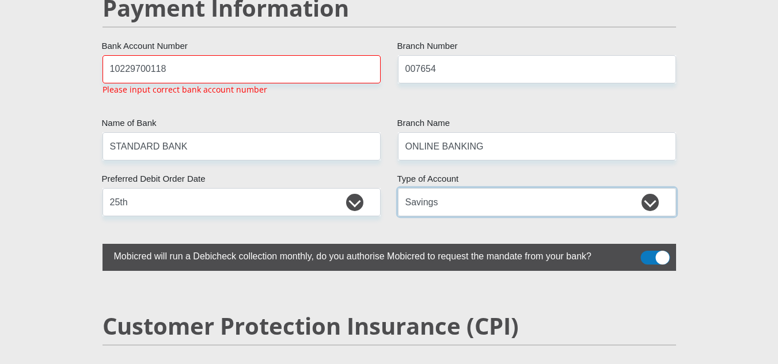
click at [411, 189] on select "Cheque Savings" at bounding box center [537, 202] width 278 height 28
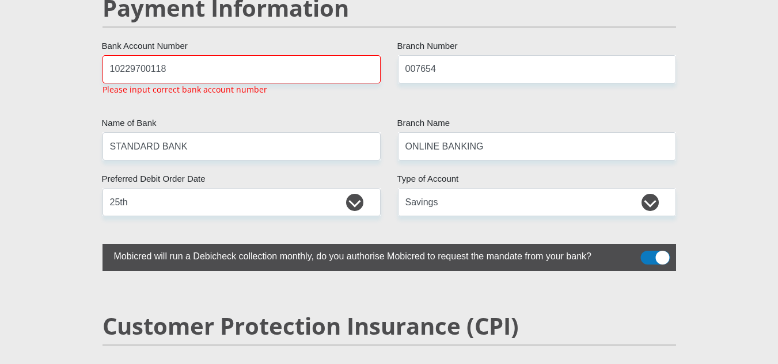
drag, startPoint x: 380, startPoint y: 187, endPoint x: 384, endPoint y: 192, distance: 6.6
click at [380, 188] on select "1st 2nd 3rd 4th 5th 7th 18th 19th 20th 21st 22nd 23rd 24th 25th 26th 27th 28th …" at bounding box center [241, 202] width 278 height 28
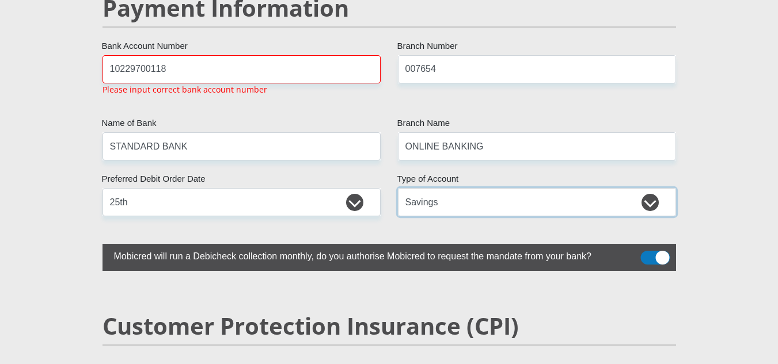
click at [412, 188] on select "Cheque Savings" at bounding box center [537, 202] width 278 height 28
click at [398, 188] on select "Cheque Savings" at bounding box center [537, 202] width 278 height 28
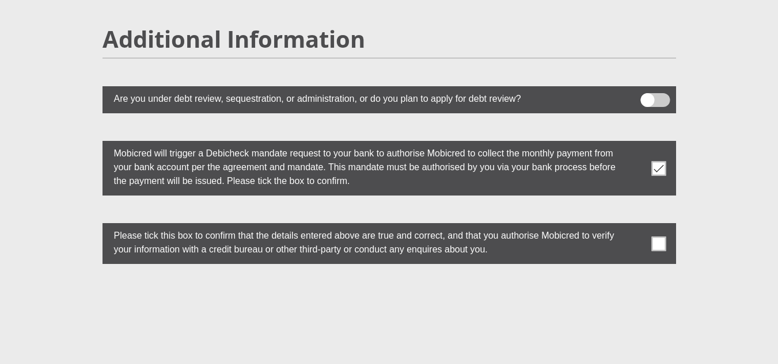
scroll to position [3322, 0]
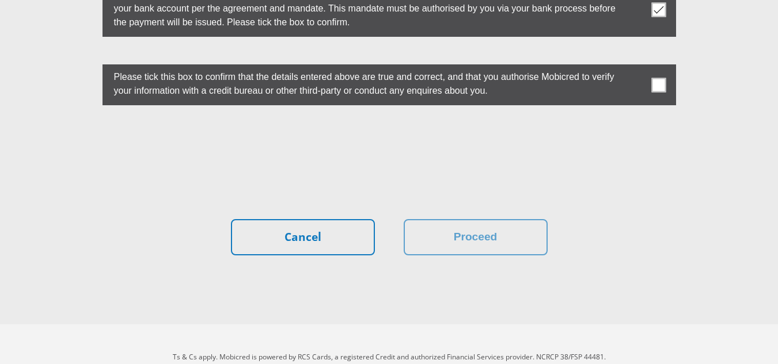
click at [662, 78] on span at bounding box center [658, 85] width 14 height 14
click at [636, 67] on input "checkbox" at bounding box center [636, 67] width 0 height 0
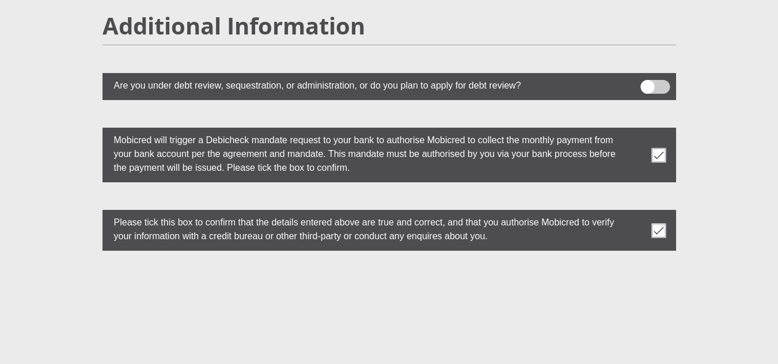
scroll to position [3149, 0]
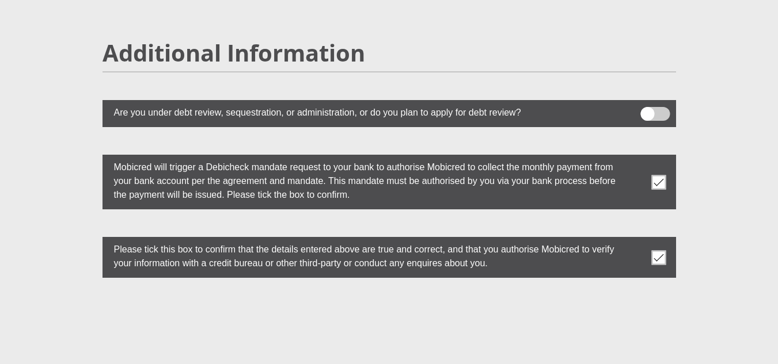
click at [650, 107] on span at bounding box center [654, 114] width 29 height 14
click at [647, 110] on input "checkbox" at bounding box center [647, 110] width 0 height 0
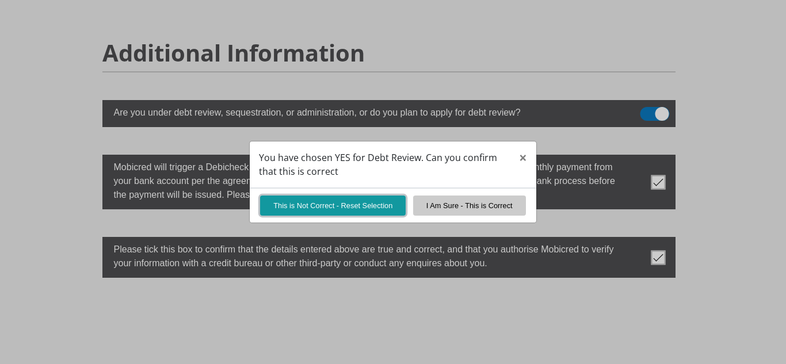
click at [337, 206] on button "This is Not Correct - Reset Selection" at bounding box center [333, 206] width 146 height 20
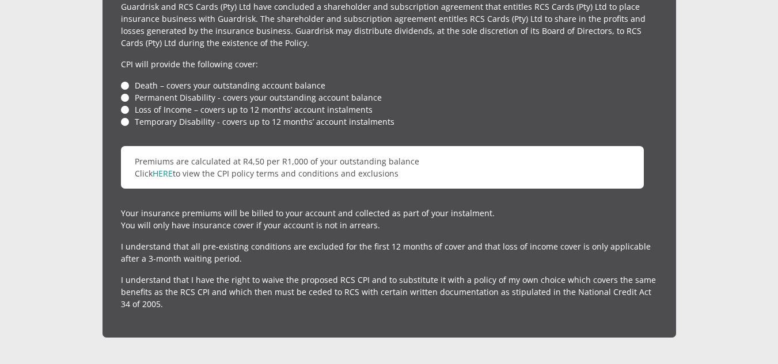
scroll to position [2804, 0]
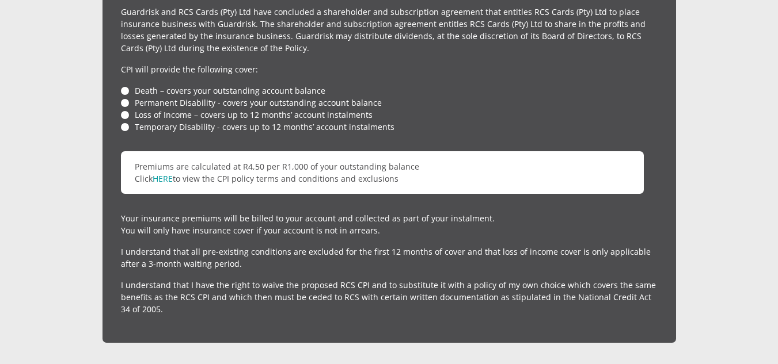
click at [124, 121] on li "Temporary Disability - covers up to 12 months’ account instalments" at bounding box center [389, 127] width 537 height 12
click at [128, 97] on li "Permanent Disability - covers your outstanding account balance" at bounding box center [389, 103] width 537 height 12
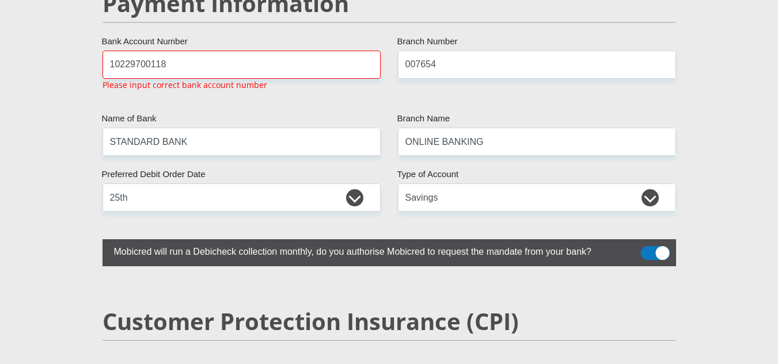
scroll to position [2286, 0]
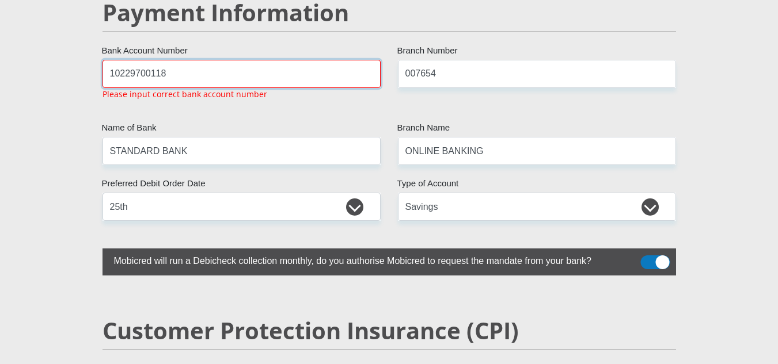
click at [212, 60] on input "10229700118" at bounding box center [241, 74] width 278 height 28
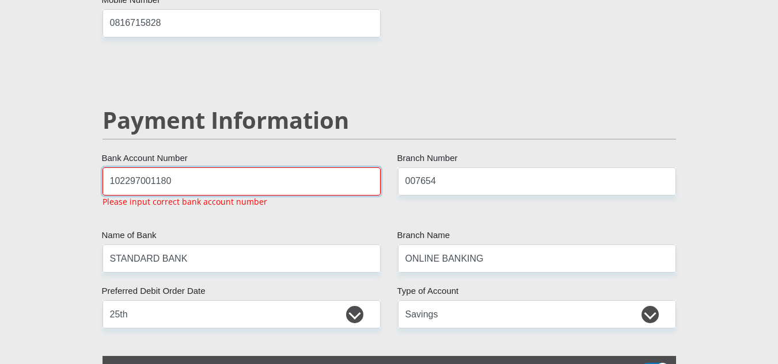
scroll to position [2175, 0]
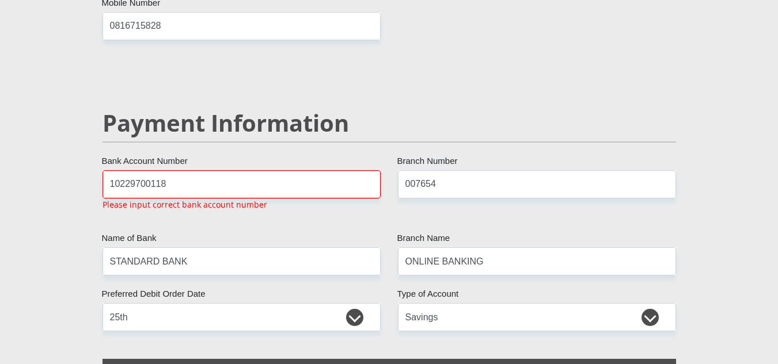
drag, startPoint x: 117, startPoint y: 158, endPoint x: 136, endPoint y: 163, distance: 19.7
click at [118, 170] on input "10229700118" at bounding box center [241, 184] width 278 height 28
click at [135, 170] on input "10 229700118" at bounding box center [241, 184] width 278 height 28
click at [149, 170] on input "10 22 9700118" at bounding box center [241, 184] width 278 height 28
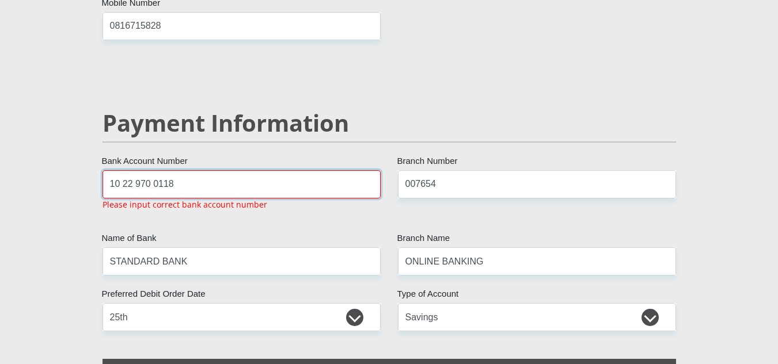
click at [167, 170] on input "10 22 970 0118" at bounding box center [241, 184] width 278 height 28
type input "10 22 970 011 8"
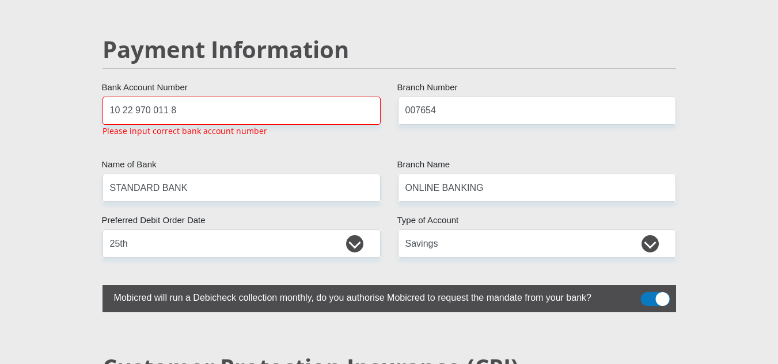
scroll to position [2228, 0]
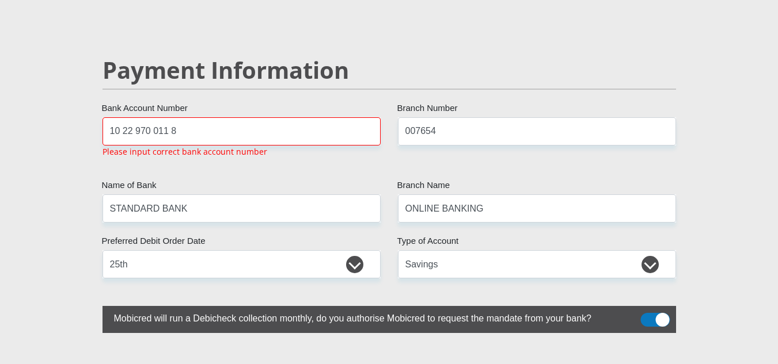
click at [644, 313] on span at bounding box center [654, 320] width 29 height 14
click at [647, 316] on input "checkbox" at bounding box center [647, 316] width 0 height 0
click at [654, 313] on span at bounding box center [654, 320] width 29 height 14
click at [647, 316] on input "checkbox" at bounding box center [647, 316] width 0 height 0
click at [204, 117] on input "10 22 970 011 8" at bounding box center [241, 131] width 278 height 28
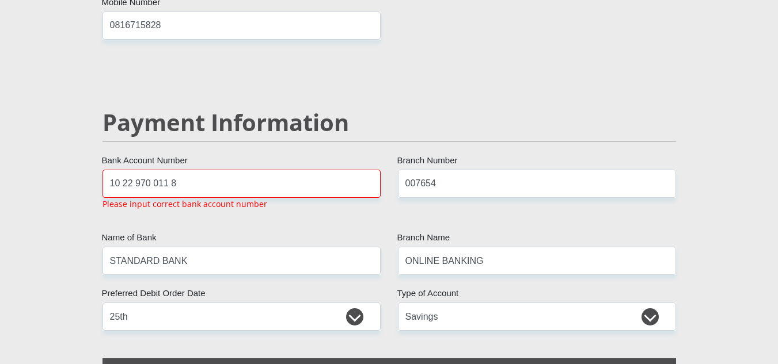
scroll to position [2175, 0]
